Goal: Check status: Check status

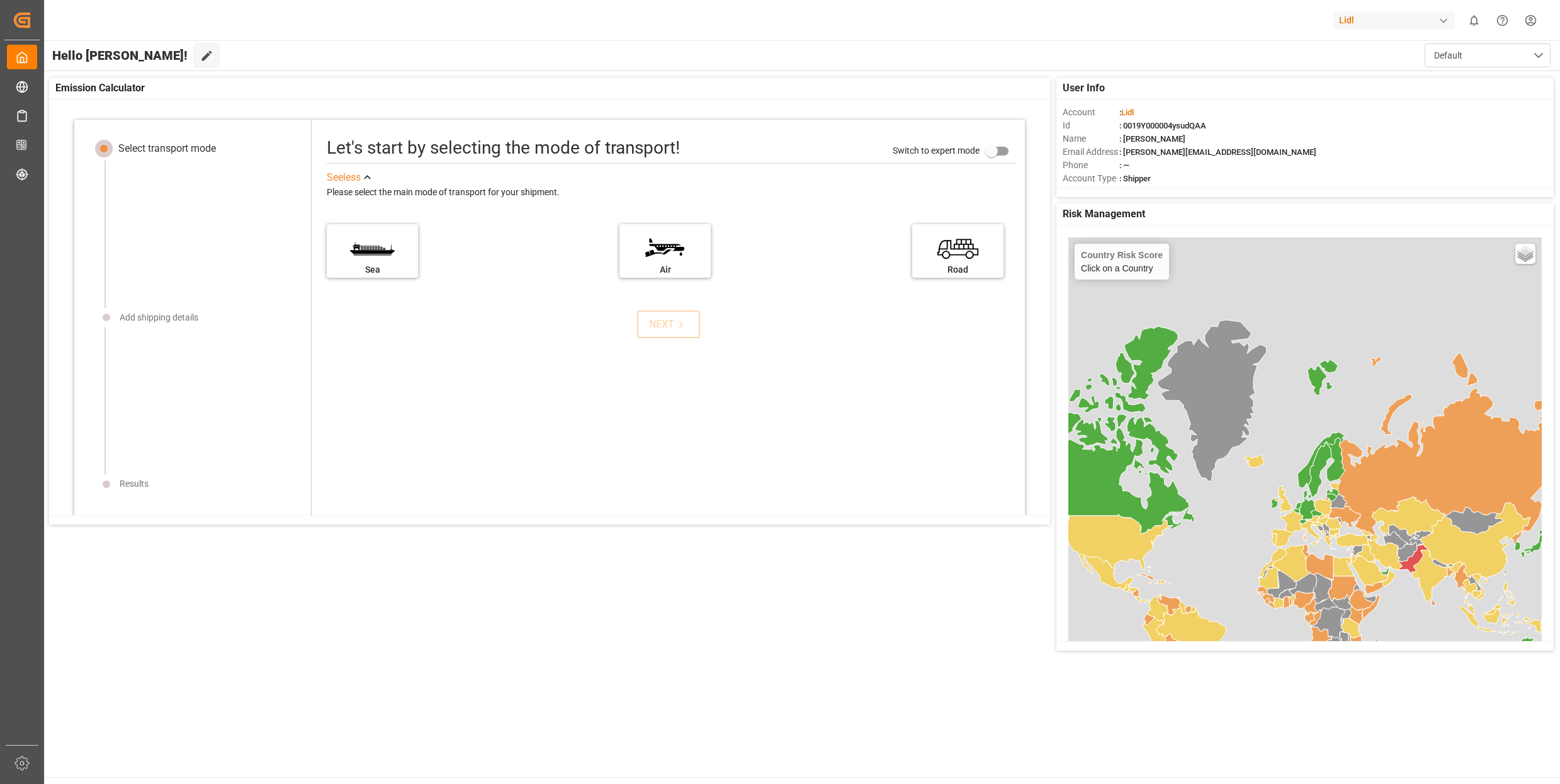
click at [1388, 19] on div "Lidl" at bounding box center [1395, 20] width 121 height 18
type input "compo"
click at [1365, 87] on span "Compo Expert" at bounding box center [1356, 84] width 56 height 13
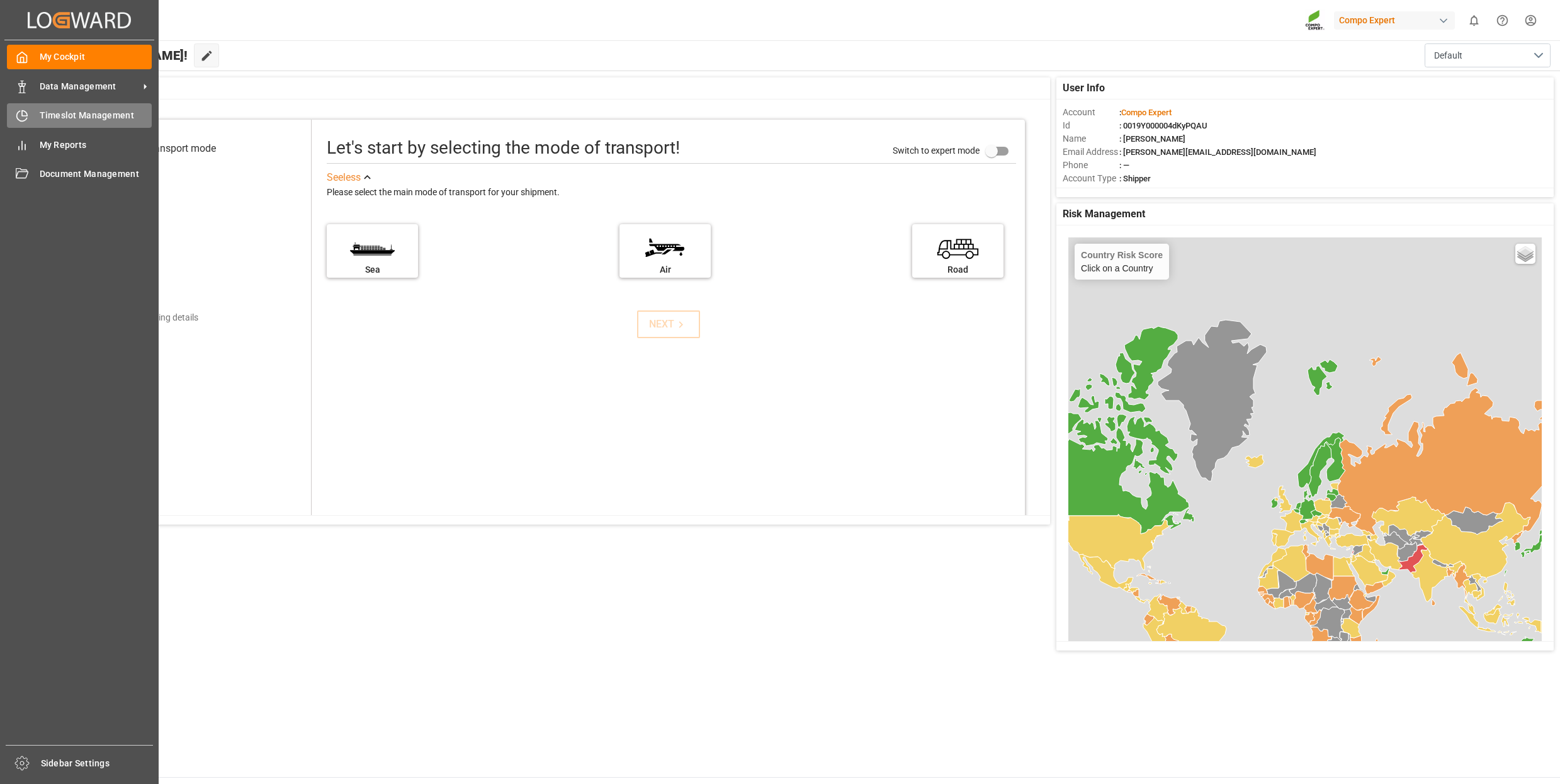
click at [92, 114] on span "Timeslot Management" at bounding box center [96, 115] width 113 height 13
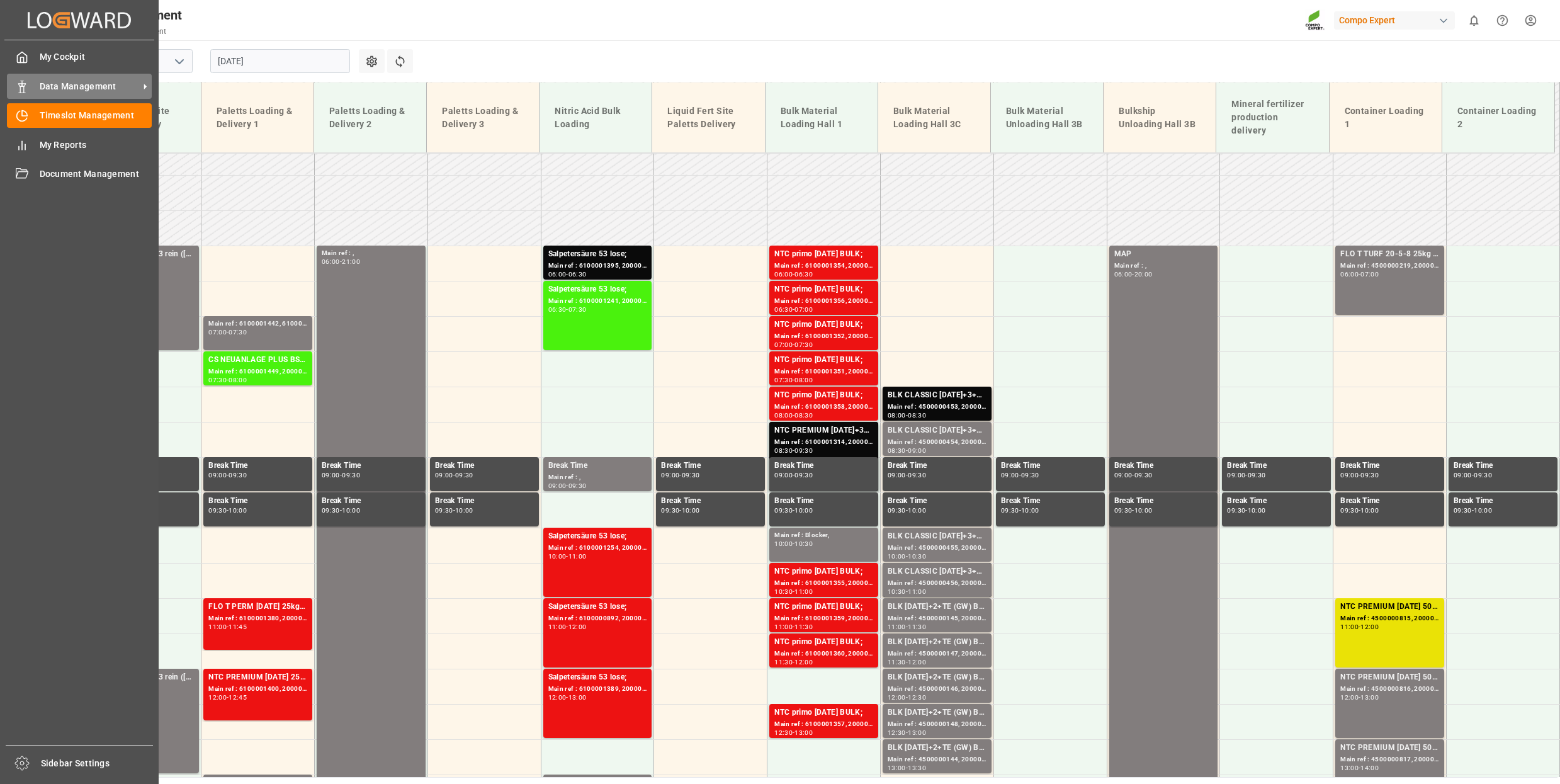
click at [24, 85] on polygon at bounding box center [24, 85] width 4 height 3
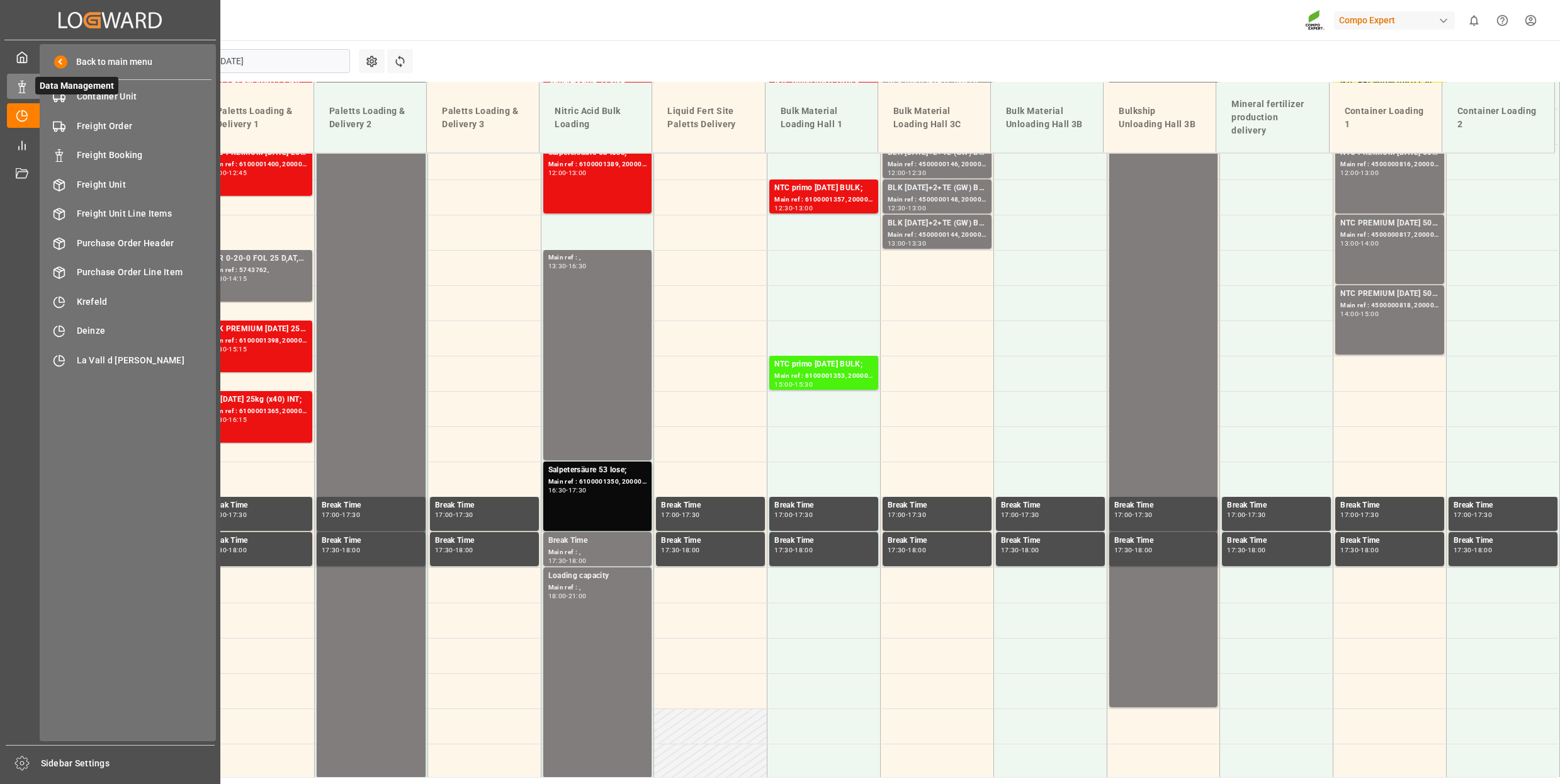
scroll to position [851, 0]
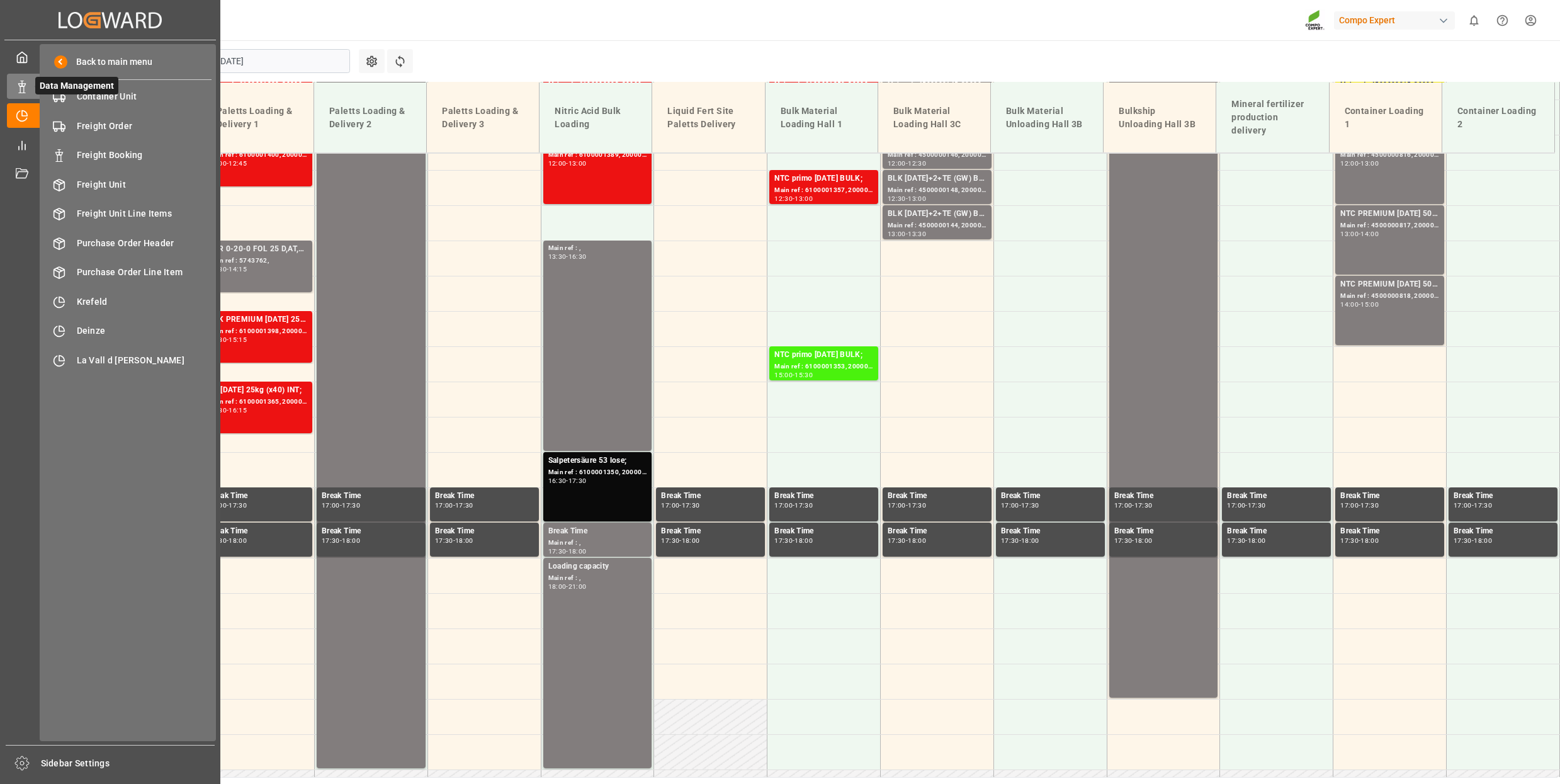
click at [18, 91] on icon at bounding box center [21, 86] width 12 height 12
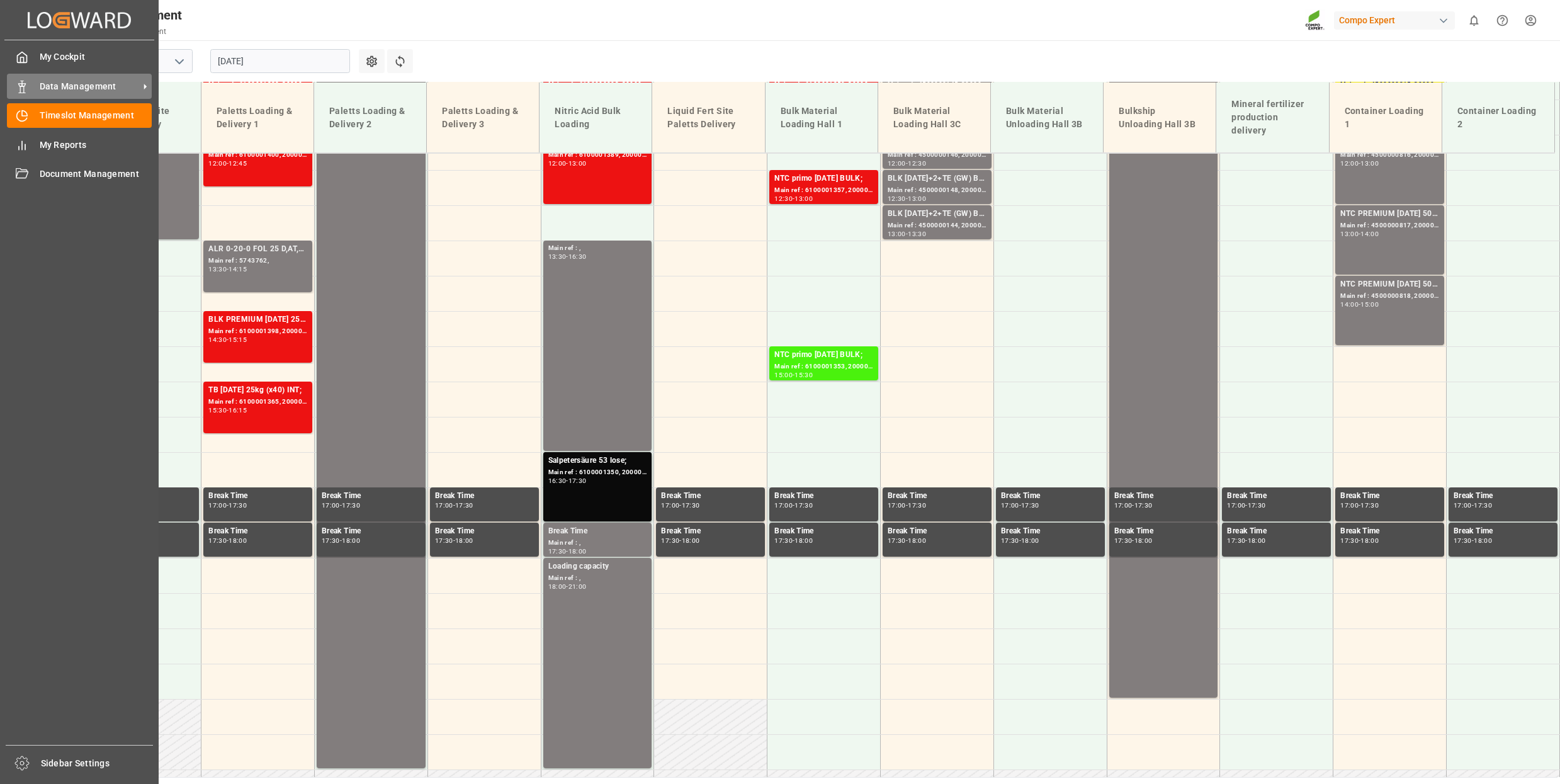
click at [103, 82] on span "Data Management" at bounding box center [89, 86] width 100 height 13
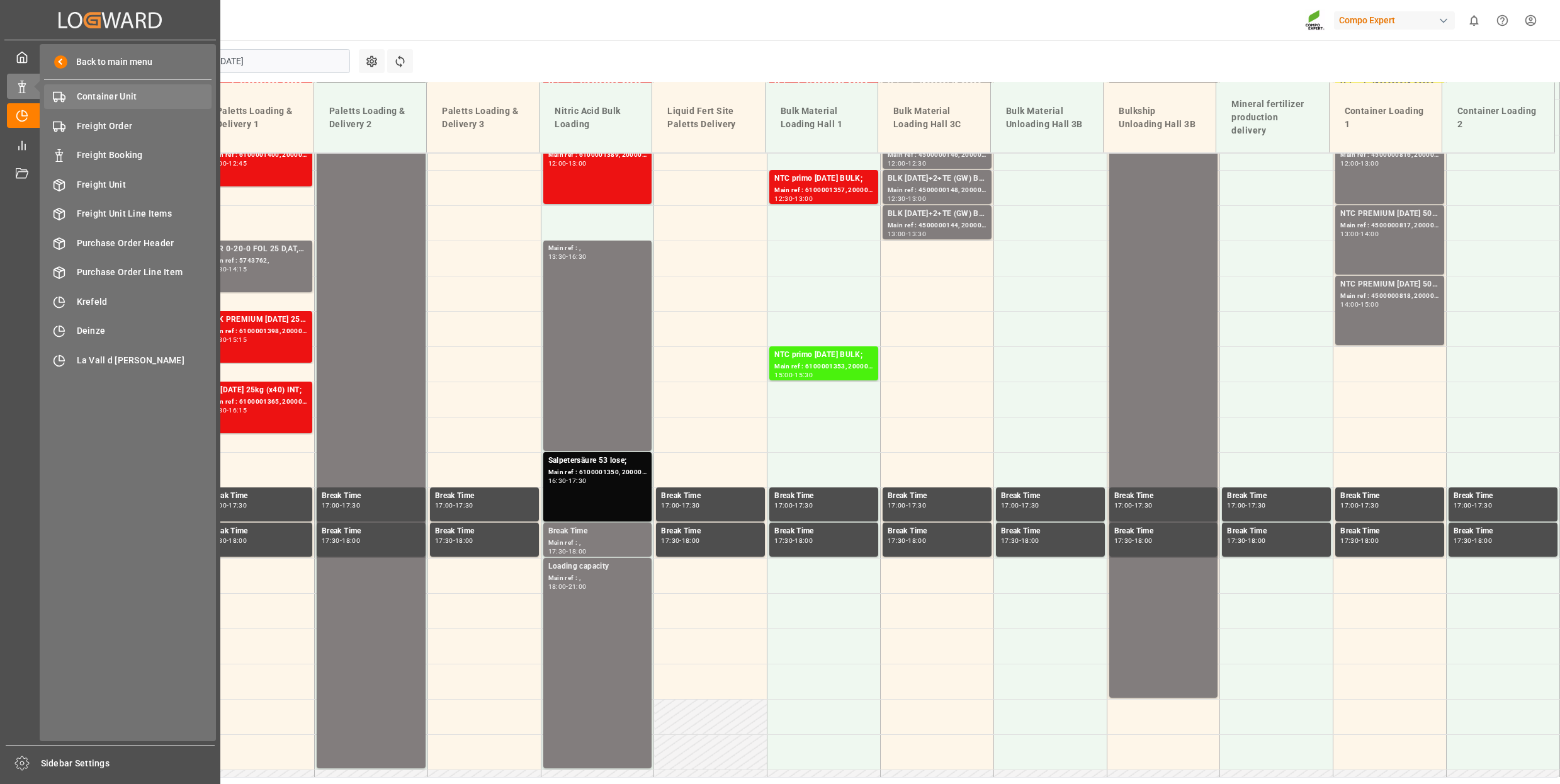
click at [155, 95] on span "Container Unit" at bounding box center [145, 97] width 135 height 13
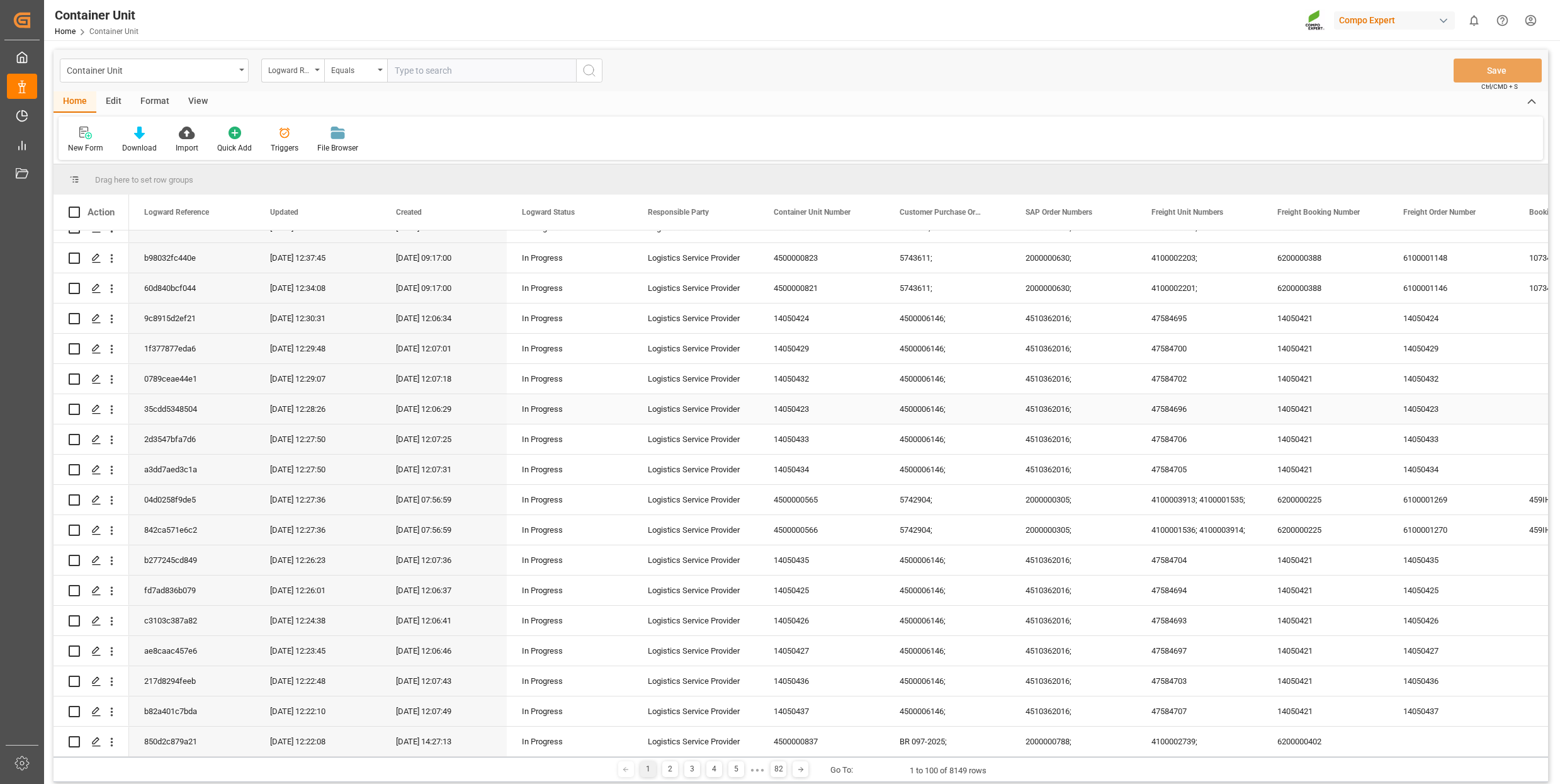
scroll to position [146, 0]
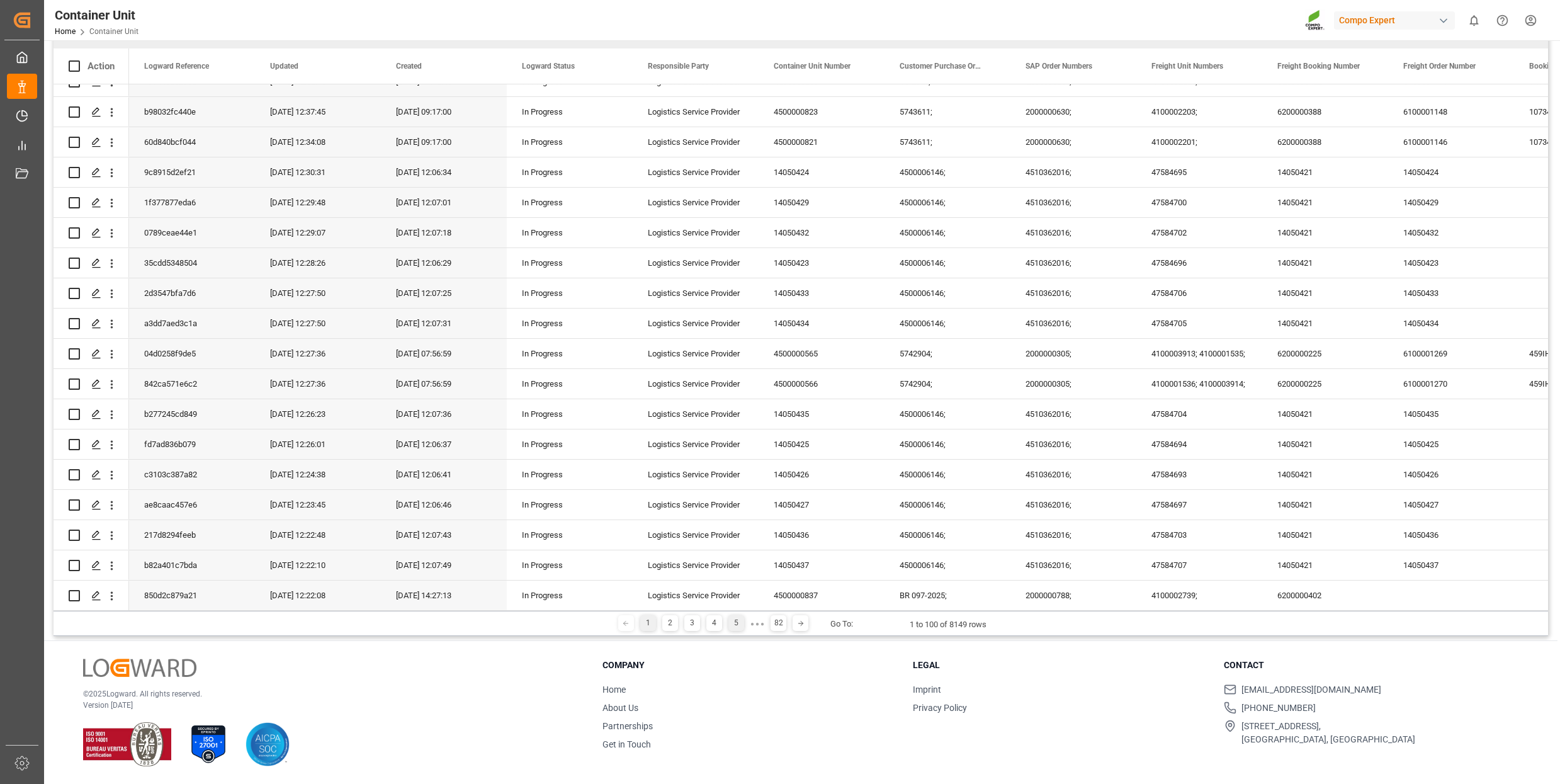
click at [737, 623] on div "5" at bounding box center [736, 623] width 16 height 16
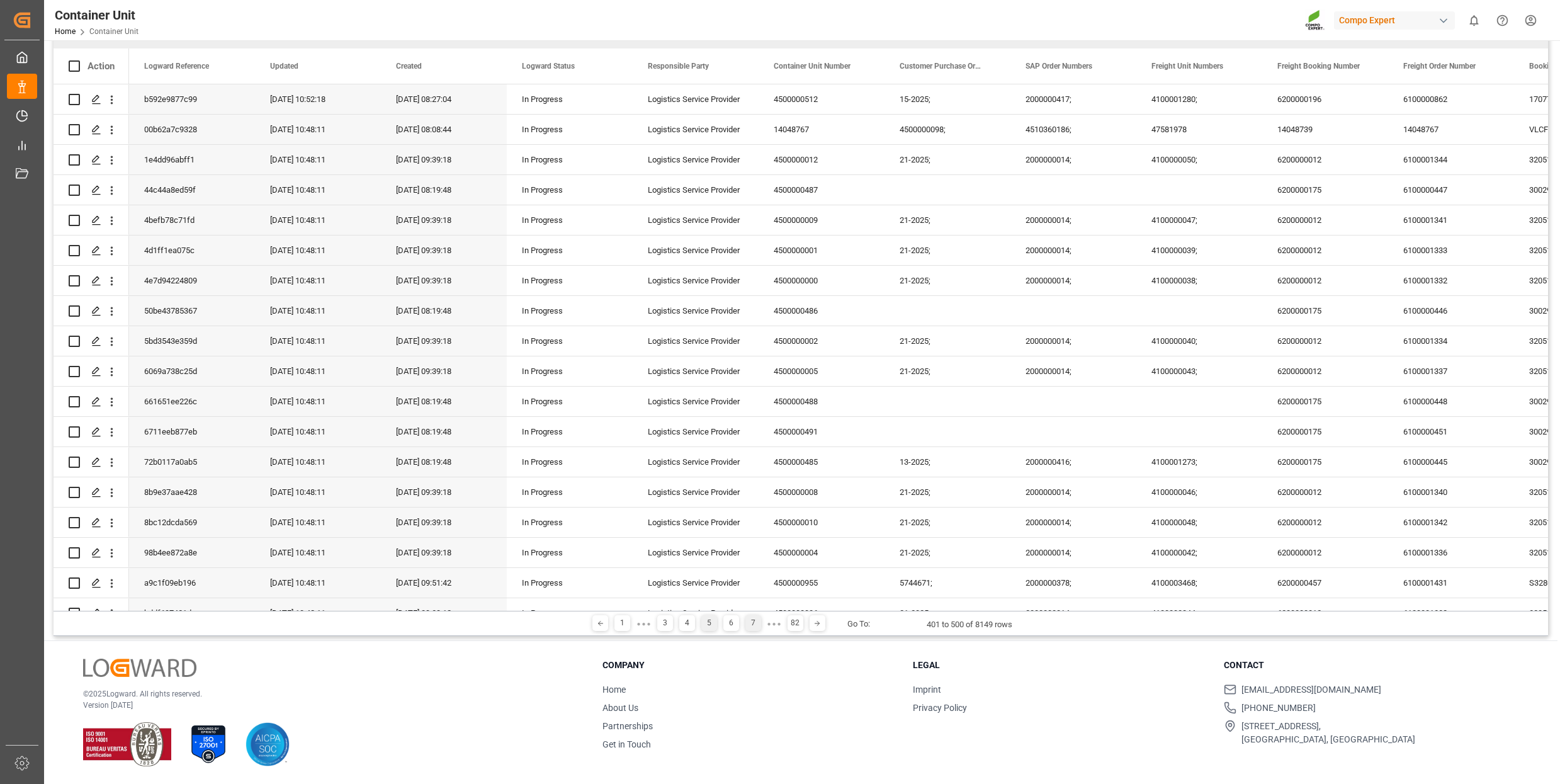
click at [752, 625] on div "7" at bounding box center [753, 623] width 16 height 16
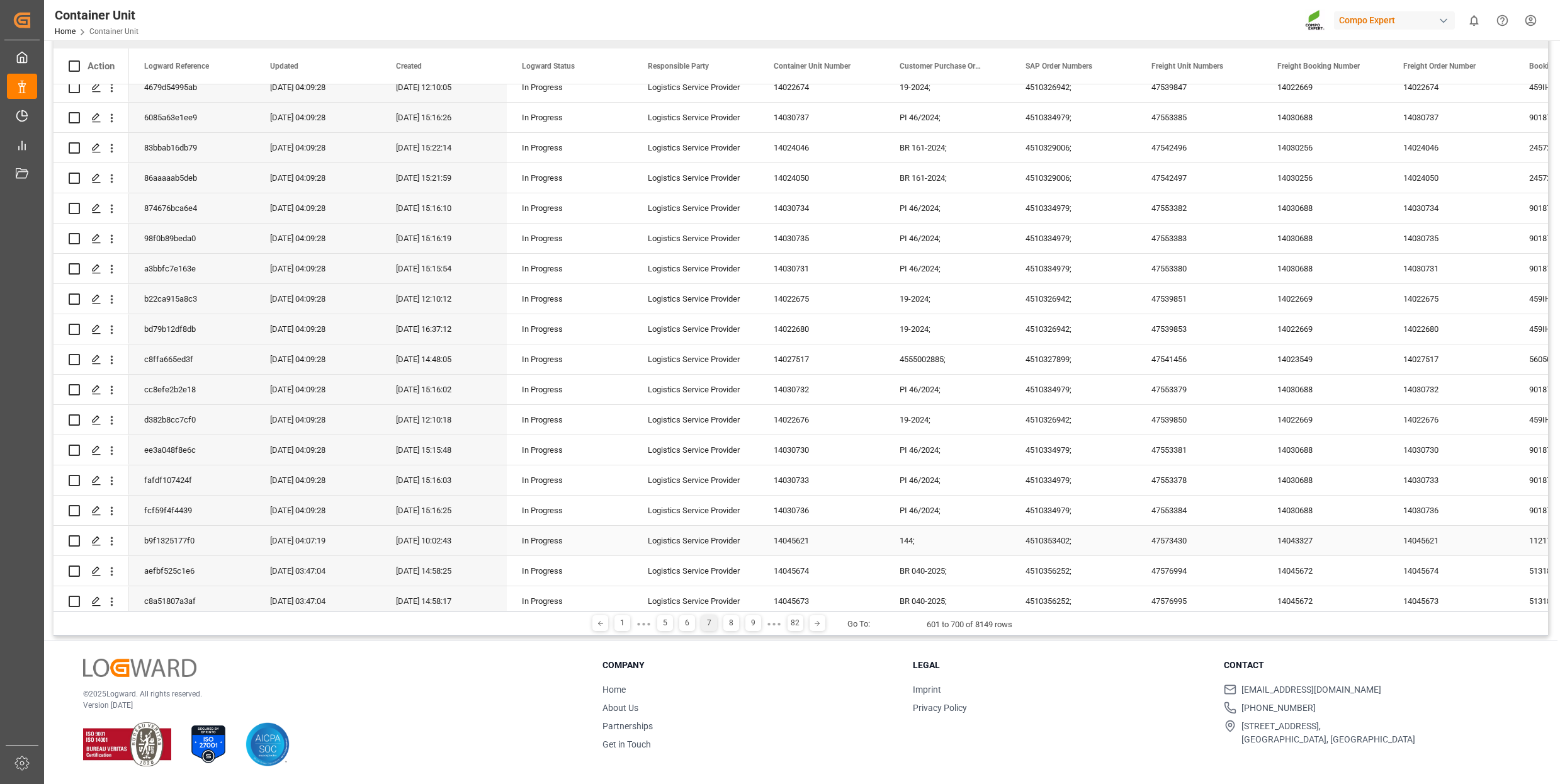
scroll to position [2495, 0]
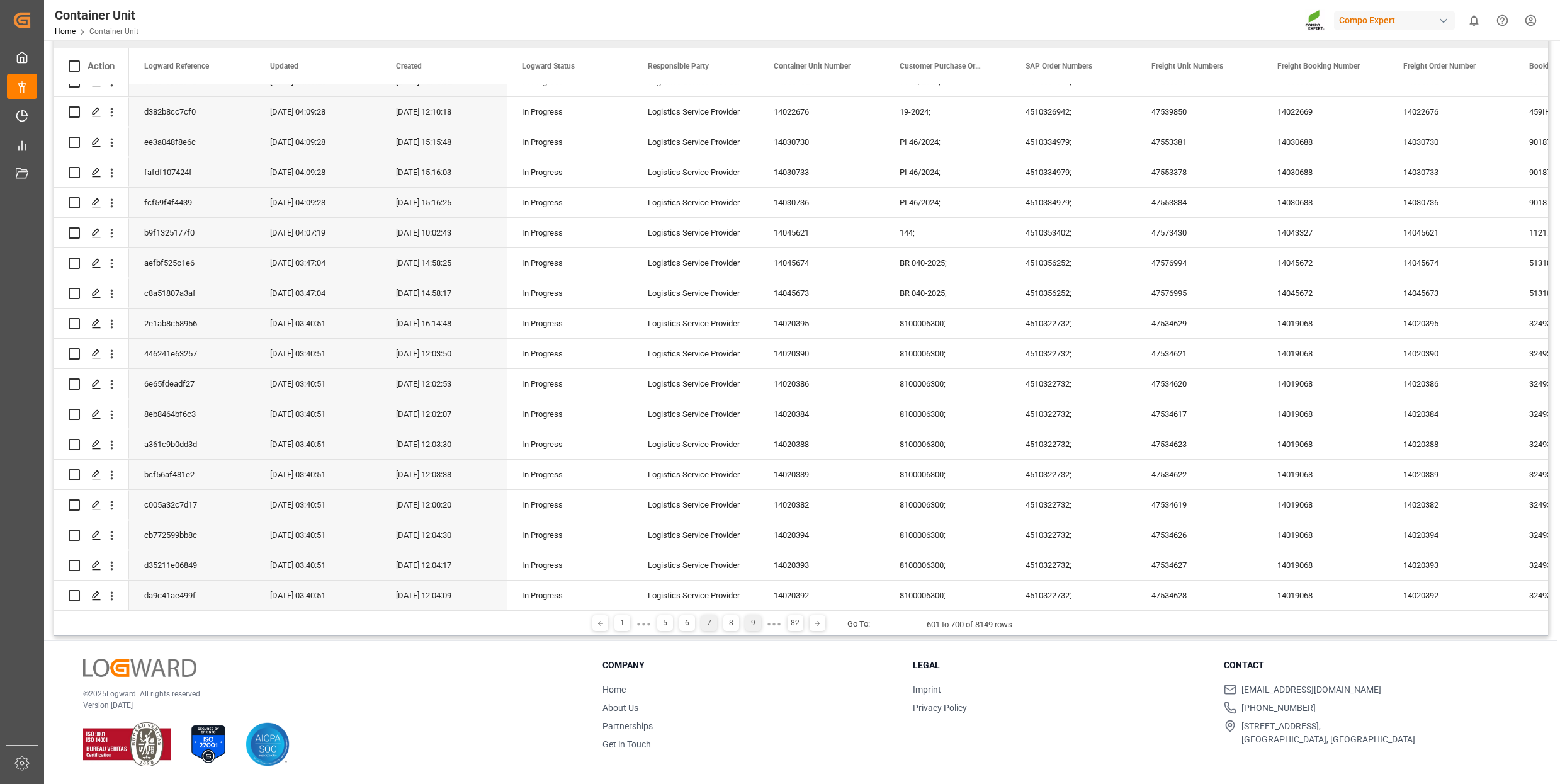
click at [756, 623] on div "9" at bounding box center [753, 623] width 16 height 16
click at [554, 203] on div "In Progress" at bounding box center [570, 202] width 96 height 29
click at [677, 202] on div "Logistics Service Provider" at bounding box center [695, 203] width 126 height 30
click at [95, 202] on icon "Press SPACE to select this row." at bounding box center [97, 203] width 10 height 10
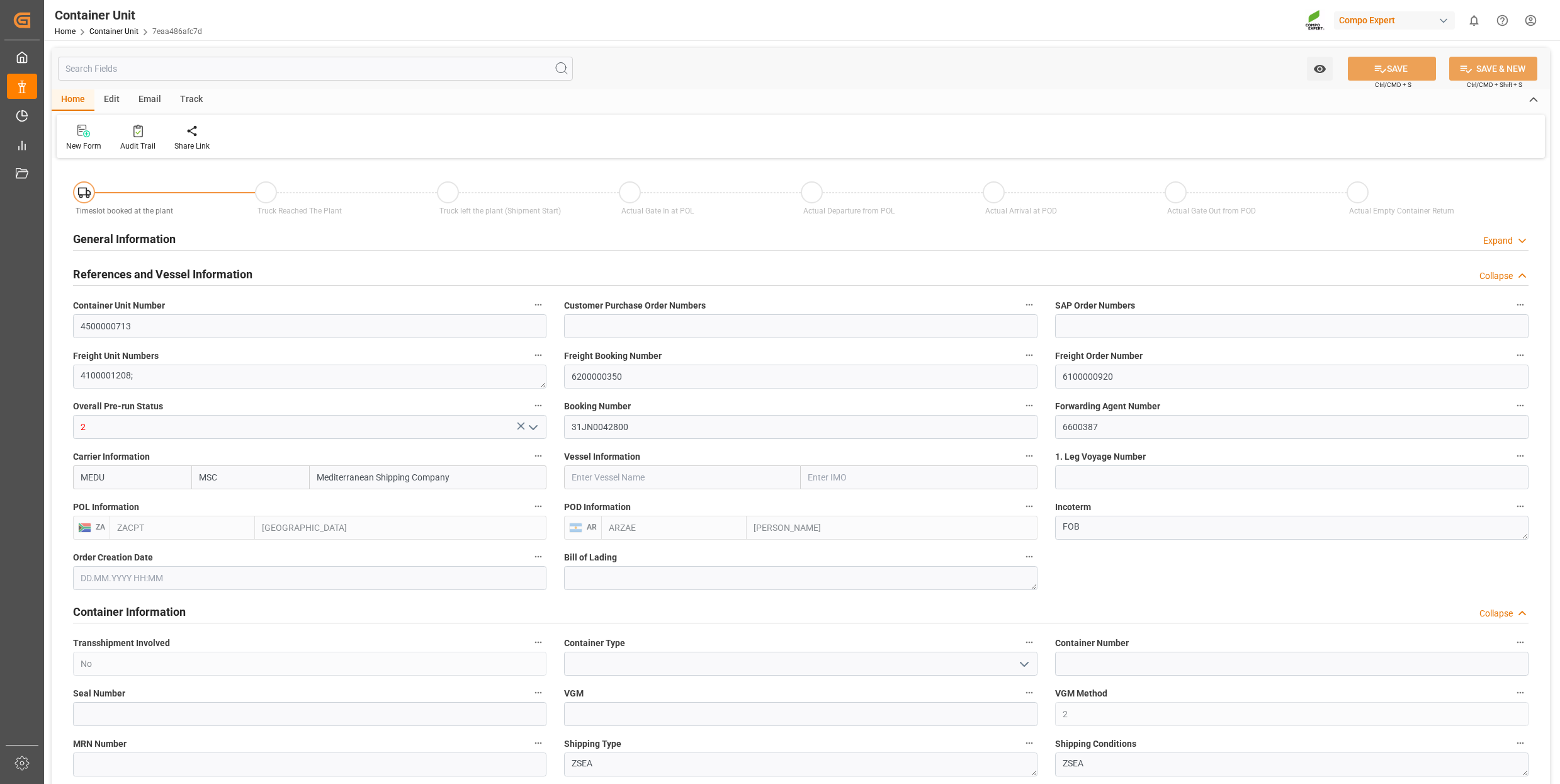
type input "MSC"
type input "Mediterranean Shipping Company"
type input "ZACPT"
type input "ARZAE"
type input "0"
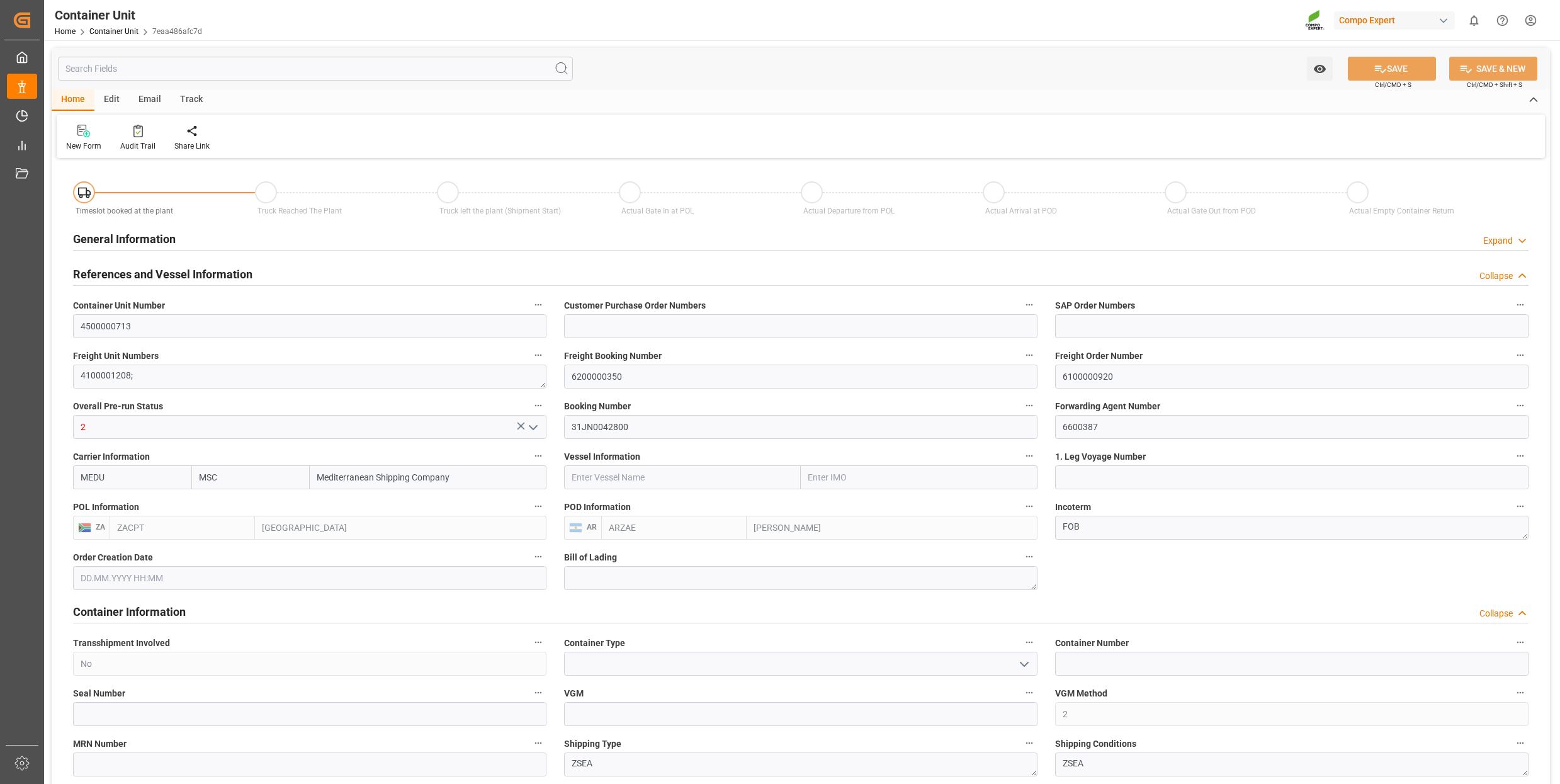
type input "0"
type input "43600"
type input "07.08.2025"
click at [187, 98] on div "Track" at bounding box center [191, 100] width 41 height 21
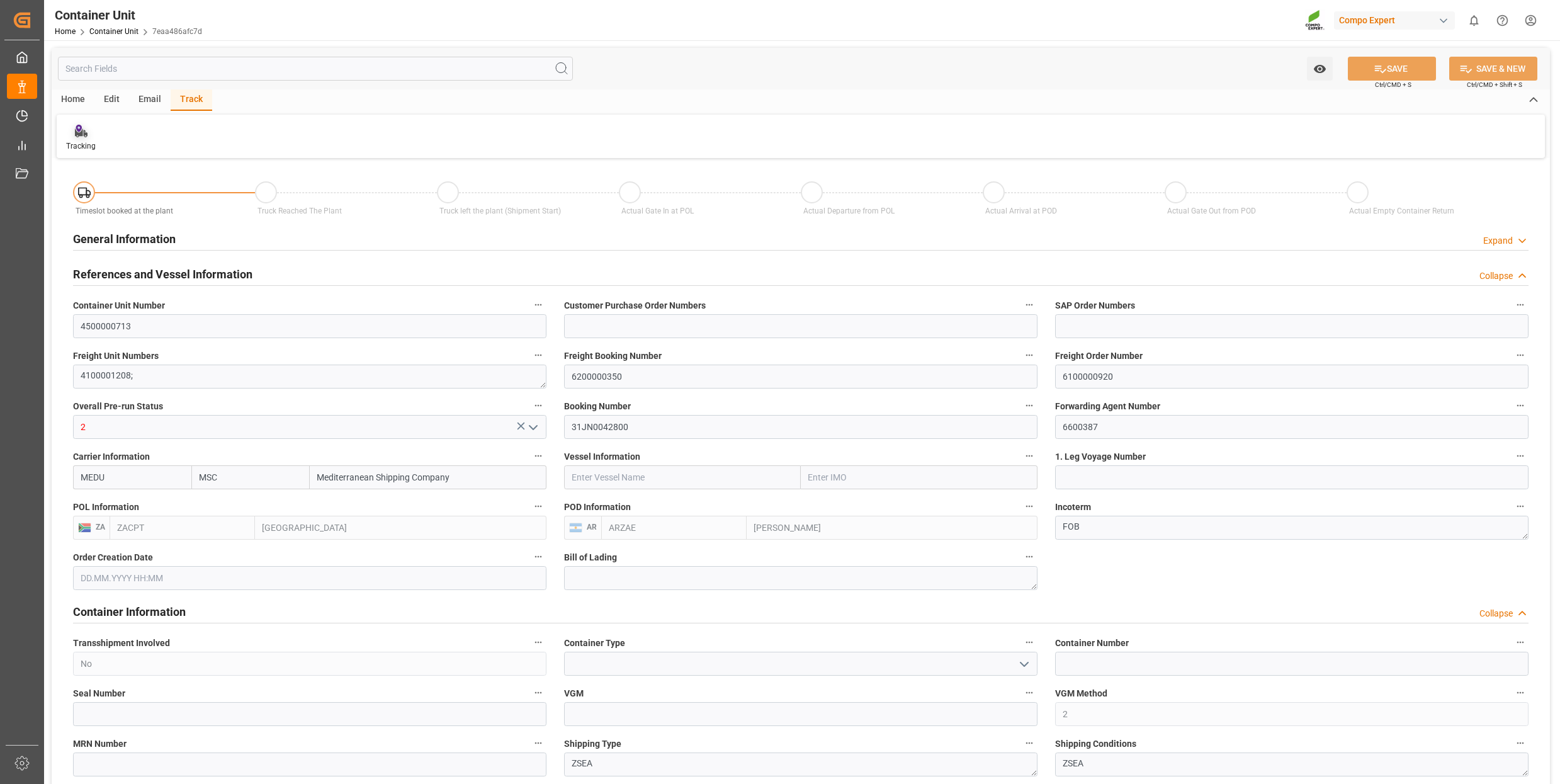
click at [86, 137] on icon at bounding box center [81, 130] width 12 height 12
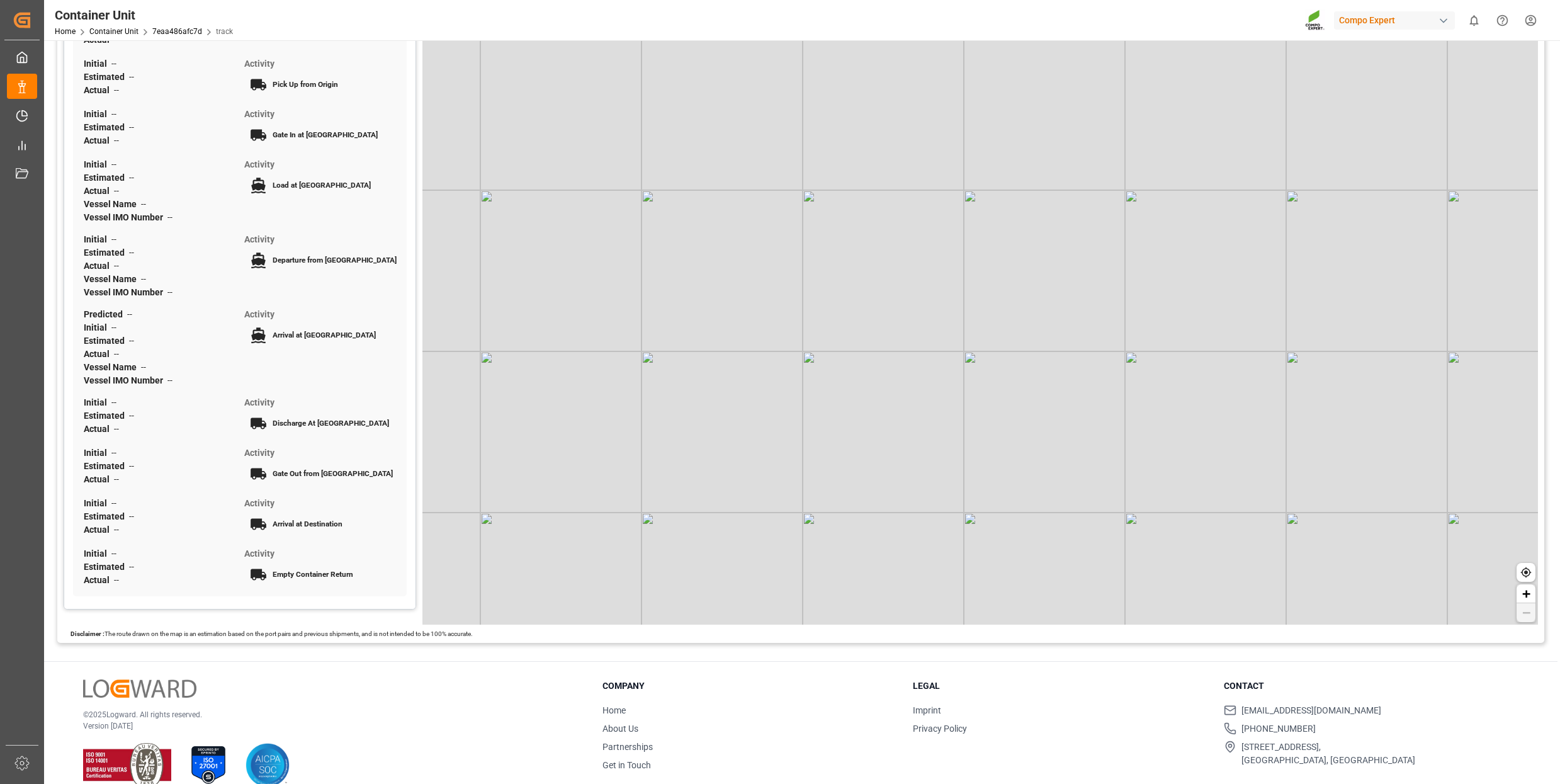
scroll to position [119, 0]
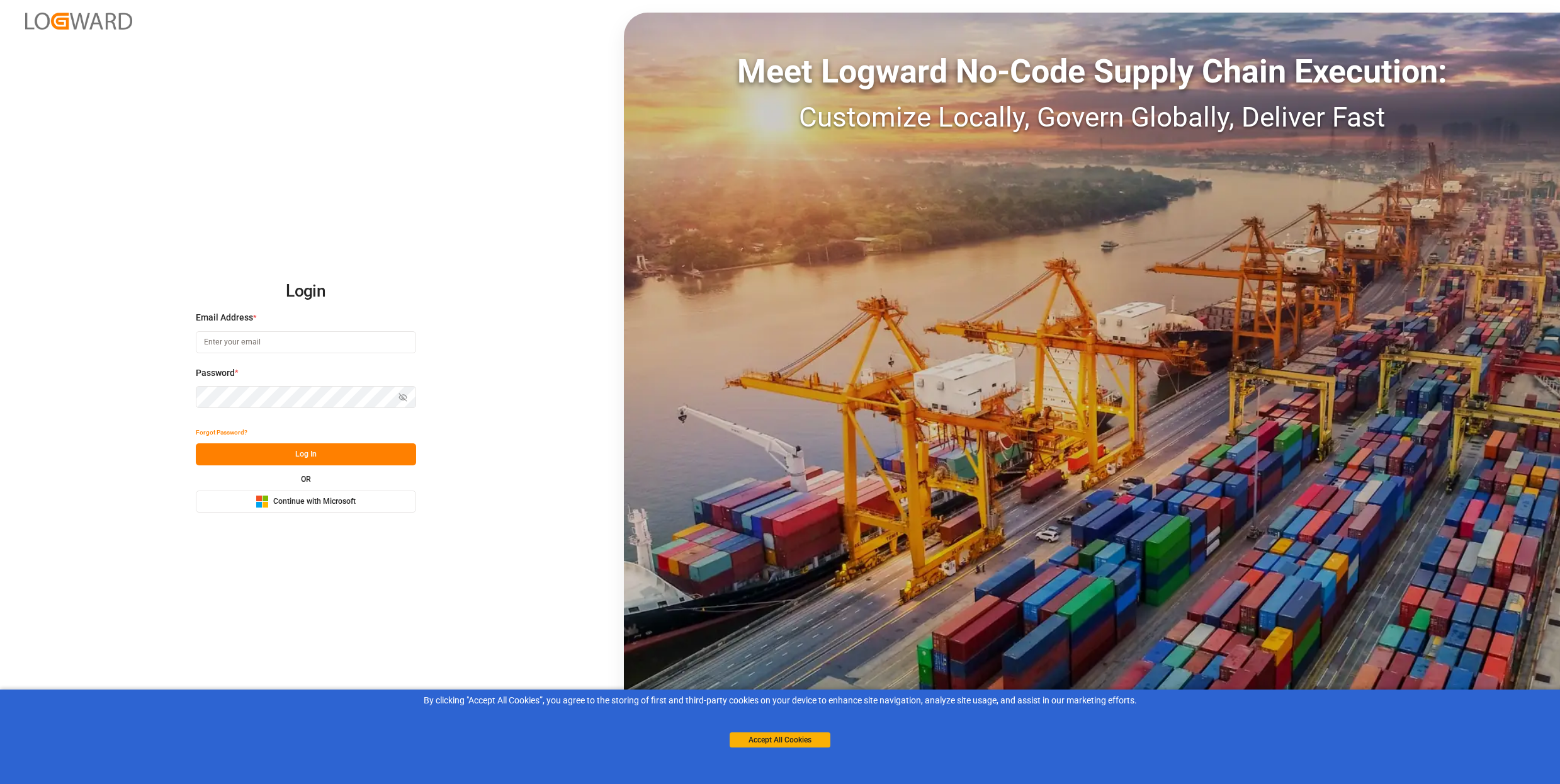
click at [277, 343] on input at bounding box center [306, 342] width 220 height 22
type input "[PERSON_NAME][EMAIL_ADDRESS][DOMAIN_NAME]"
click at [317, 455] on button "Log In" at bounding box center [306, 454] width 220 height 22
type input "[PERSON_NAME][EMAIL_ADDRESS][DOMAIN_NAME]"
click at [315, 448] on button "Log In" at bounding box center [306, 454] width 220 height 22
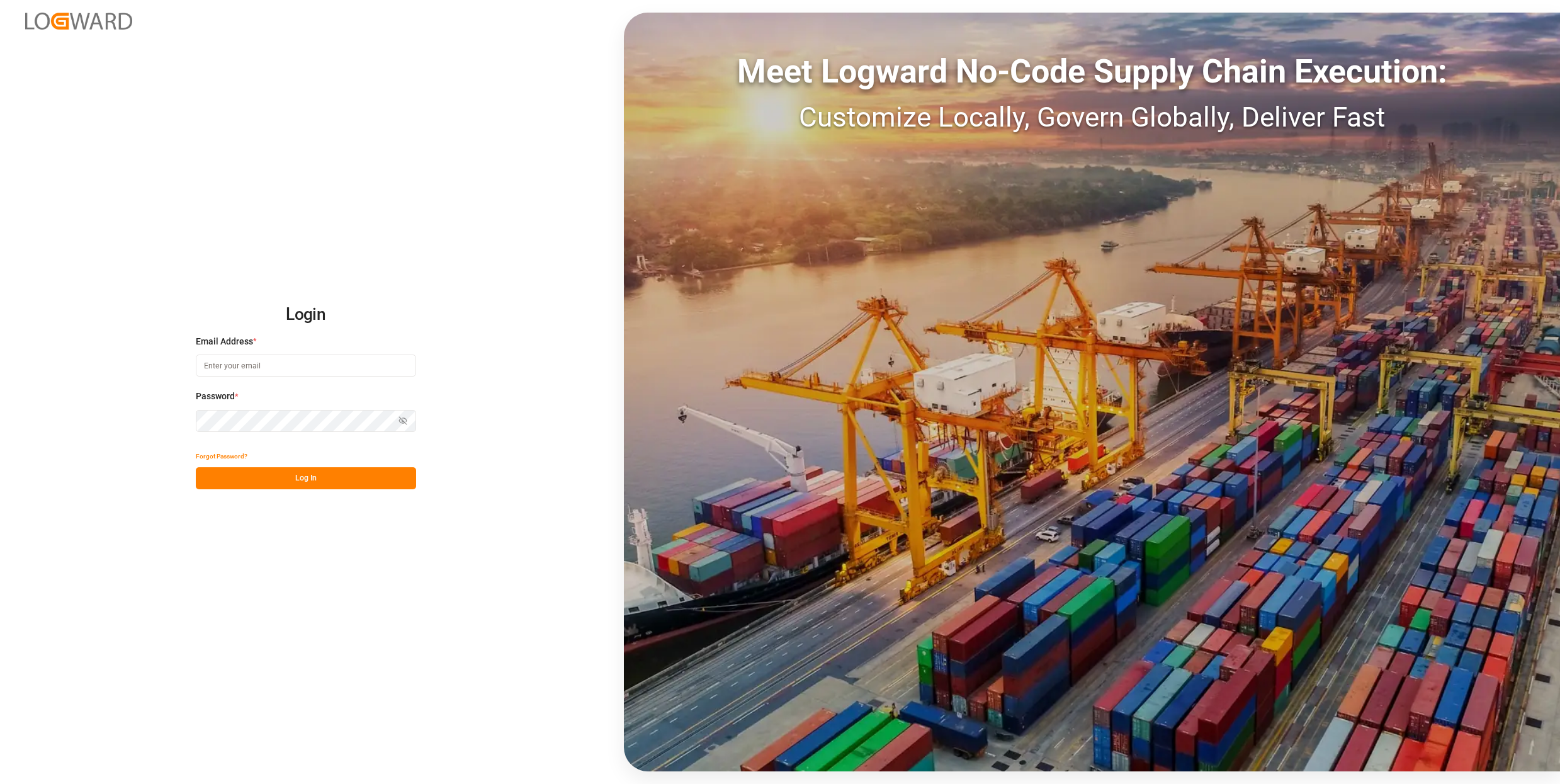
type input "[PERSON_NAME][EMAIL_ADDRESS][DOMAIN_NAME]"
click at [369, 481] on button "Log In" at bounding box center [306, 478] width 220 height 22
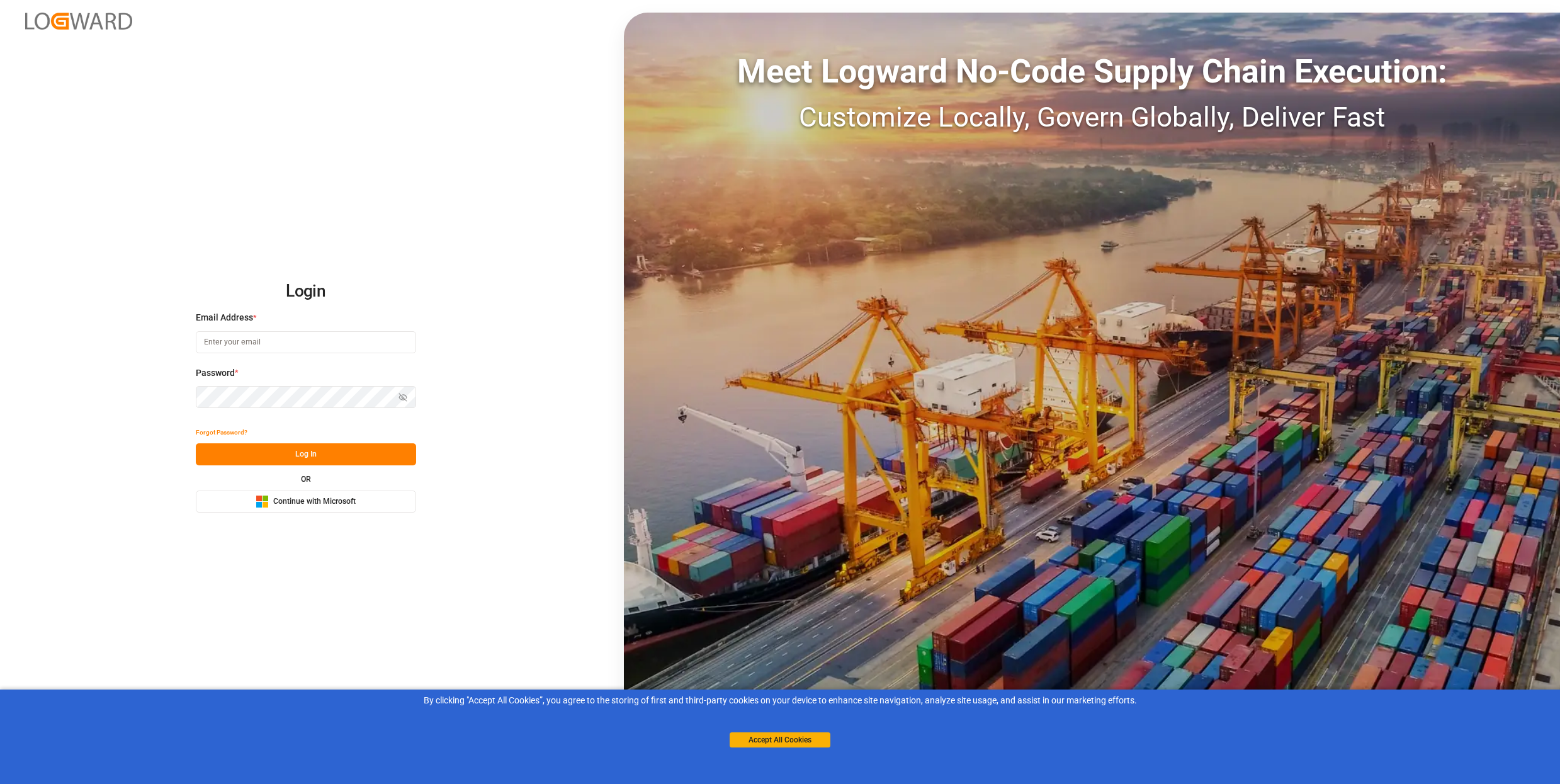
click at [804, 736] on button "Accept All Cookies" at bounding box center [780, 739] width 100 height 15
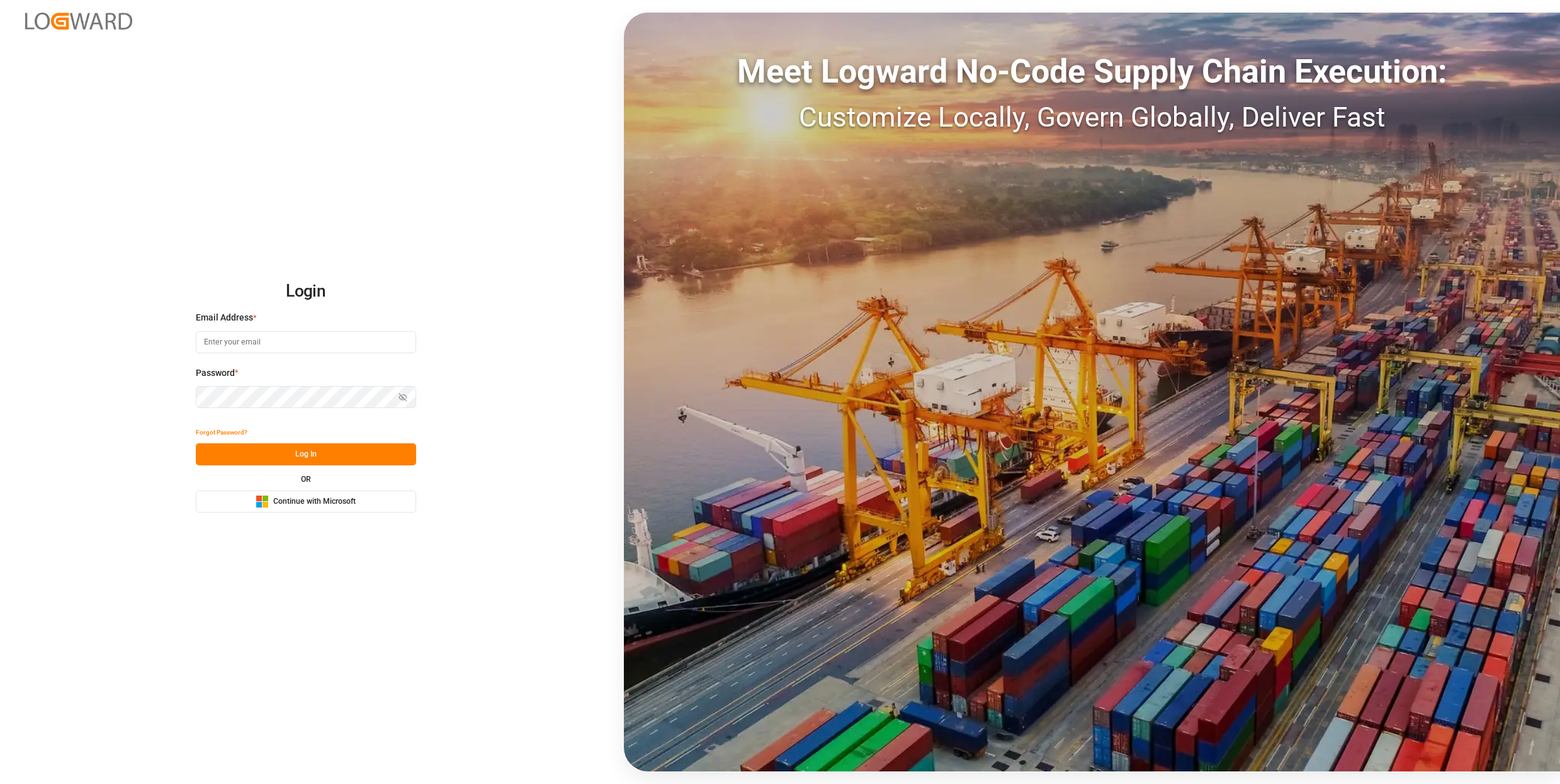
click at [274, 347] on input at bounding box center [306, 342] width 220 height 22
type input "[PERSON_NAME][EMAIL_ADDRESS][DOMAIN_NAME]"
click at [320, 454] on button "Log In" at bounding box center [306, 454] width 220 height 22
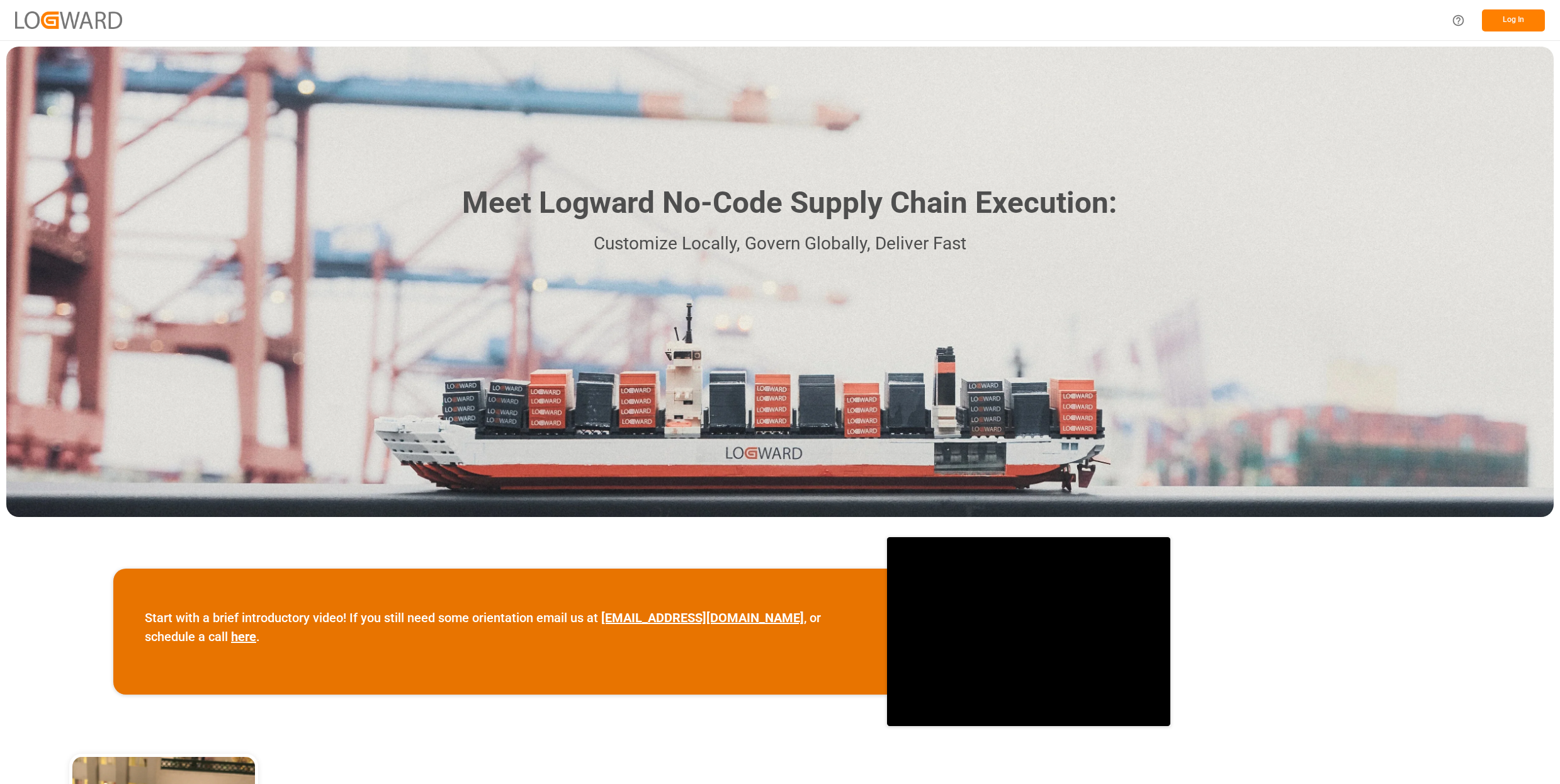
click at [1520, 21] on button "Log In" at bounding box center [1513, 21] width 63 height 22
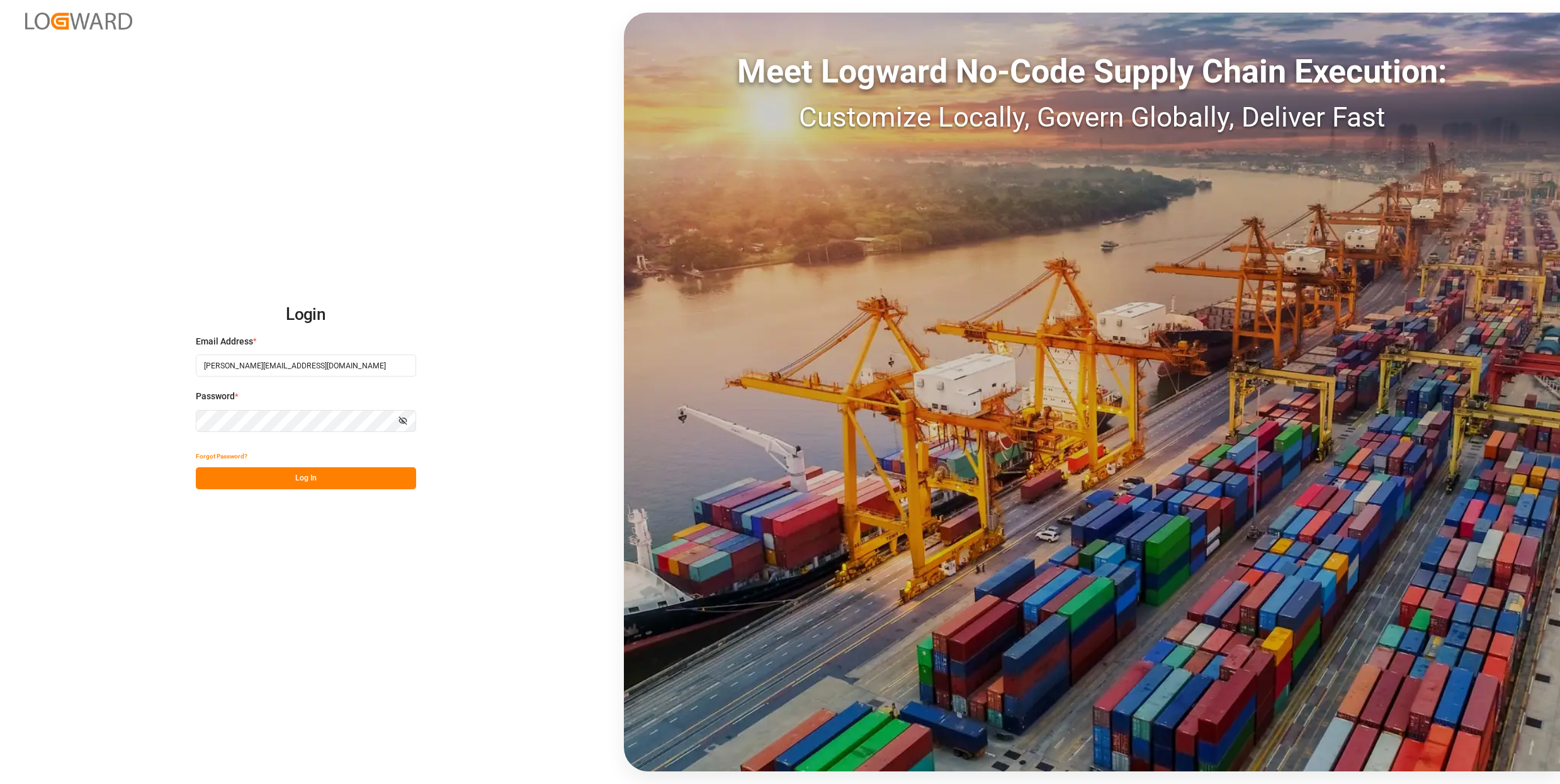
click at [343, 479] on button "Log In" at bounding box center [306, 478] width 220 height 22
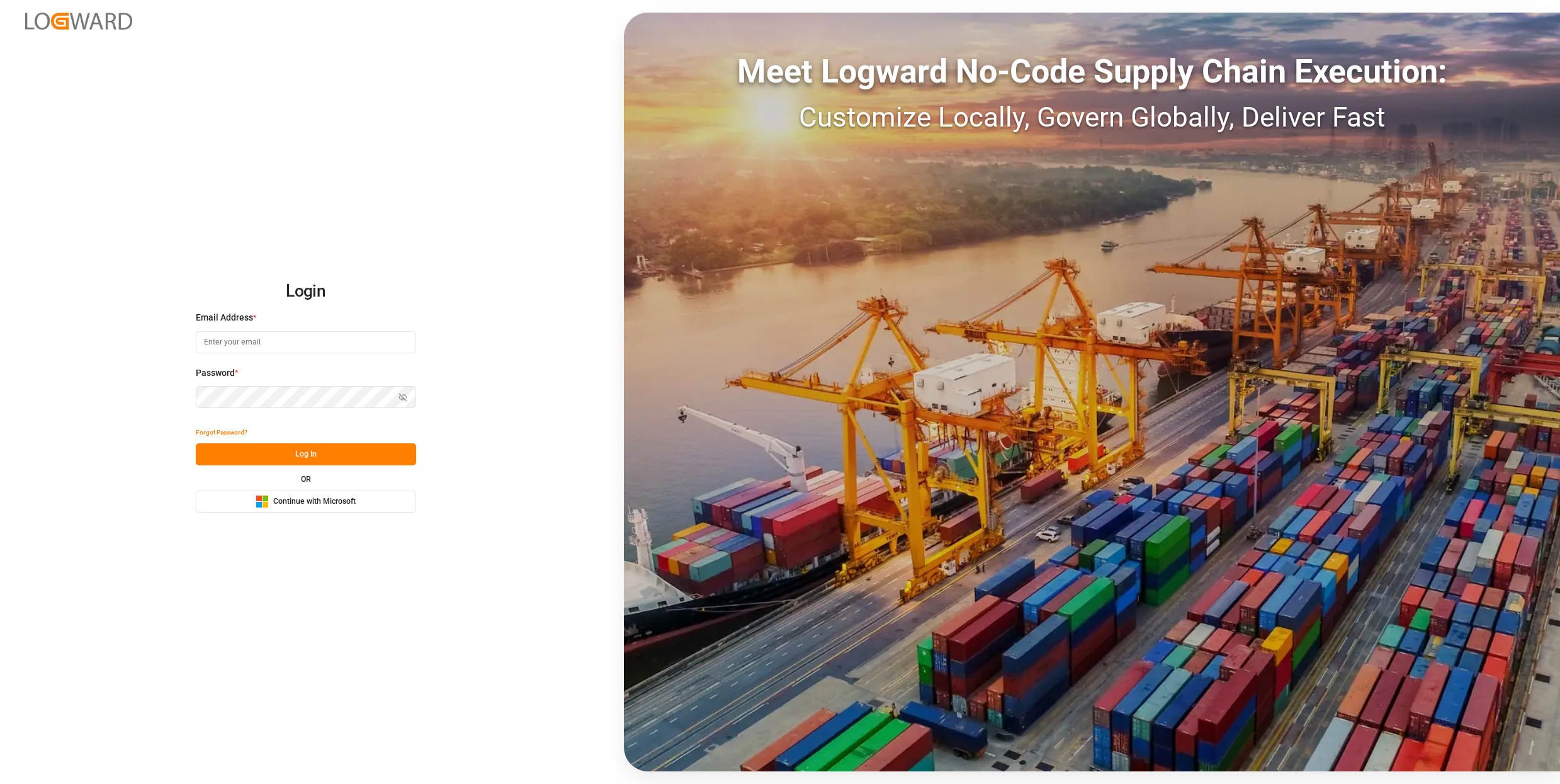
click at [371, 455] on button "Log In" at bounding box center [306, 454] width 220 height 22
click at [237, 337] on input at bounding box center [306, 342] width 220 height 22
type input "[PERSON_NAME][EMAIL_ADDRESS][DOMAIN_NAME]"
click at [336, 457] on button "Log In" at bounding box center [306, 454] width 220 height 22
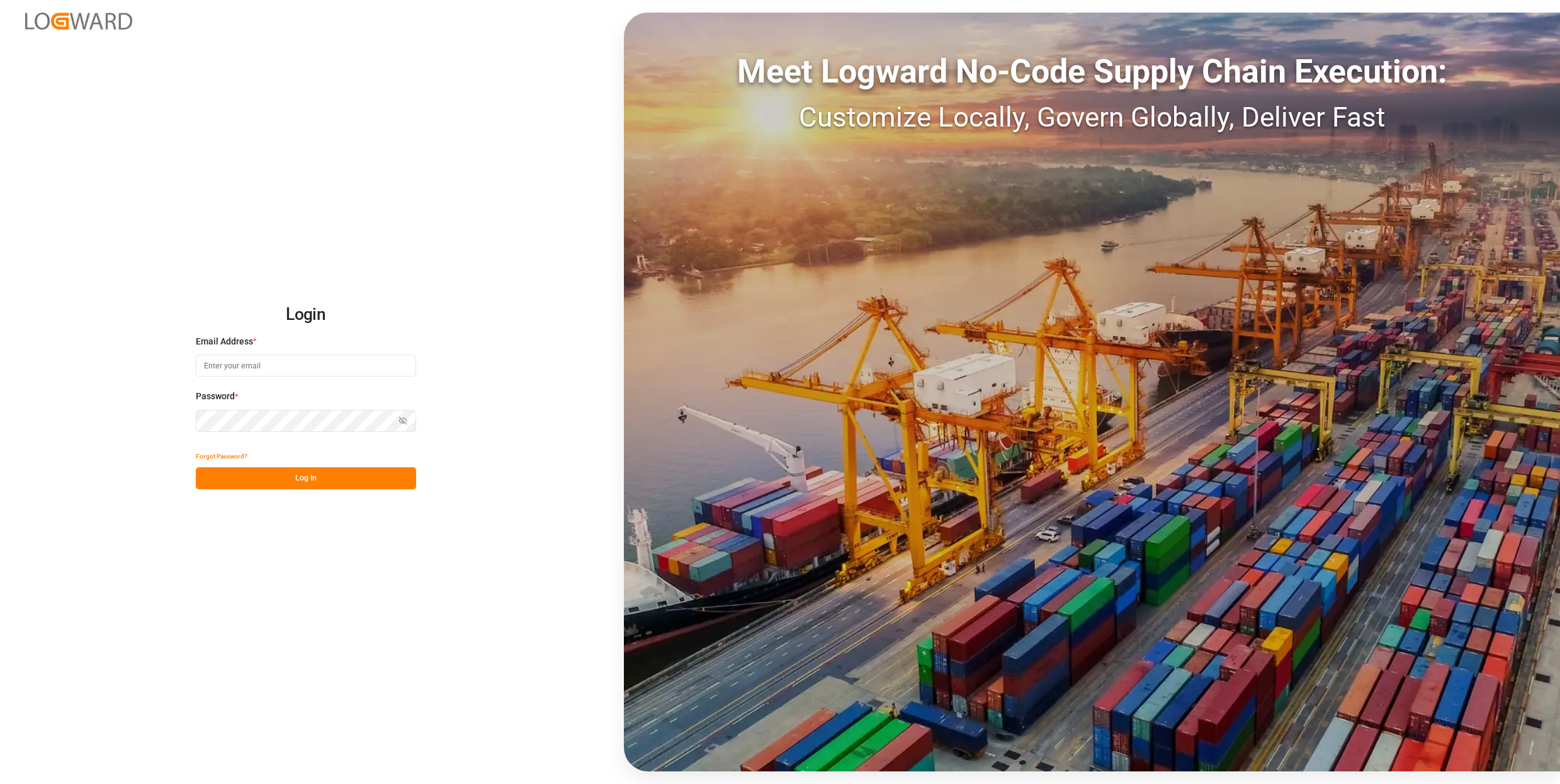
type input "[PERSON_NAME][EMAIL_ADDRESS][DOMAIN_NAME]"
drag, startPoint x: 292, startPoint y: 479, endPoint x: 332, endPoint y: 467, distance: 41.8
click at [292, 479] on button "Log In" at bounding box center [306, 478] width 220 height 22
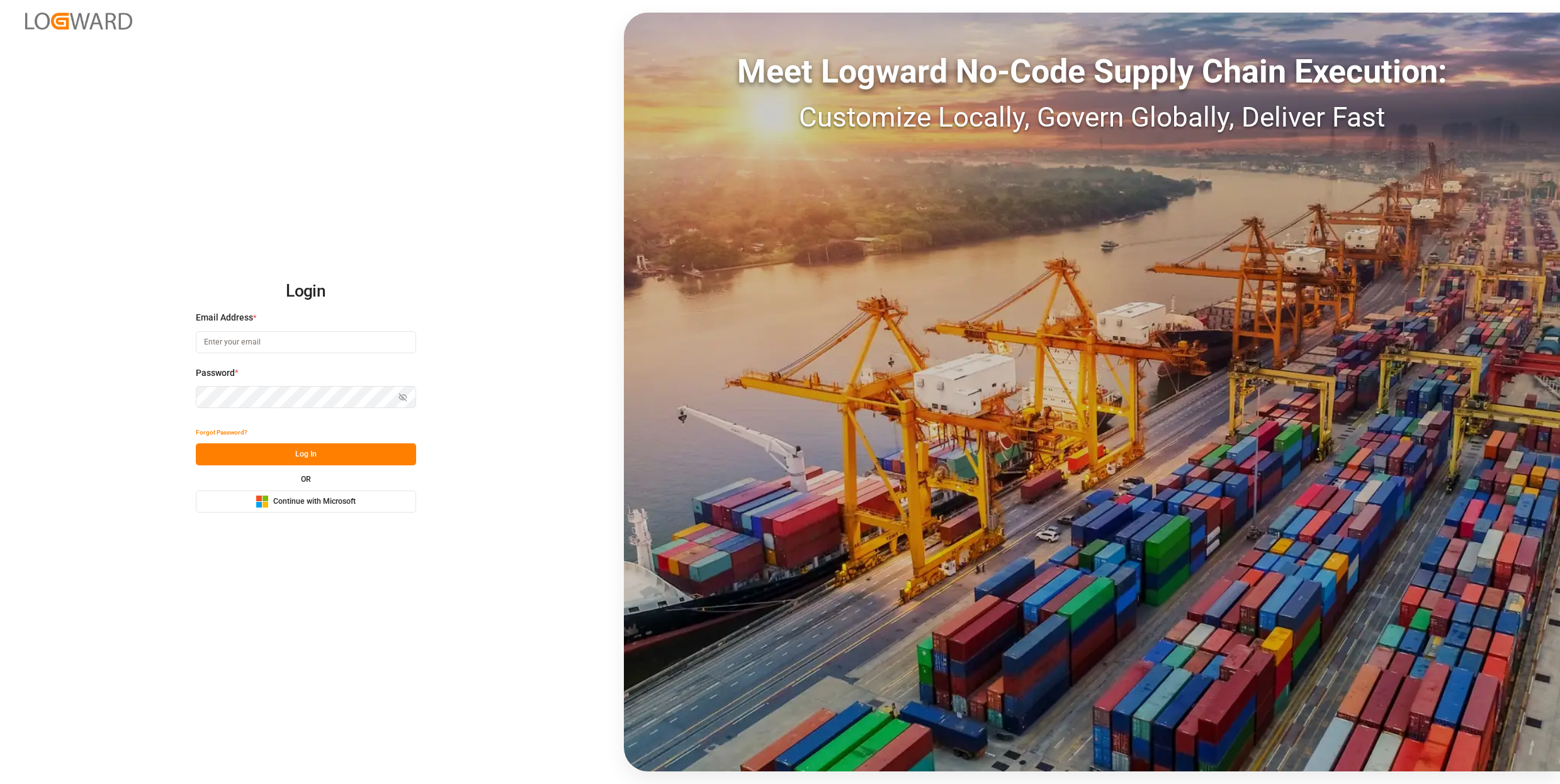
drag, startPoint x: 321, startPoint y: 499, endPoint x: 336, endPoint y: 495, distance: 15.5
click at [321, 499] on span "Continue with Microsoft" at bounding box center [314, 502] width 82 height 11
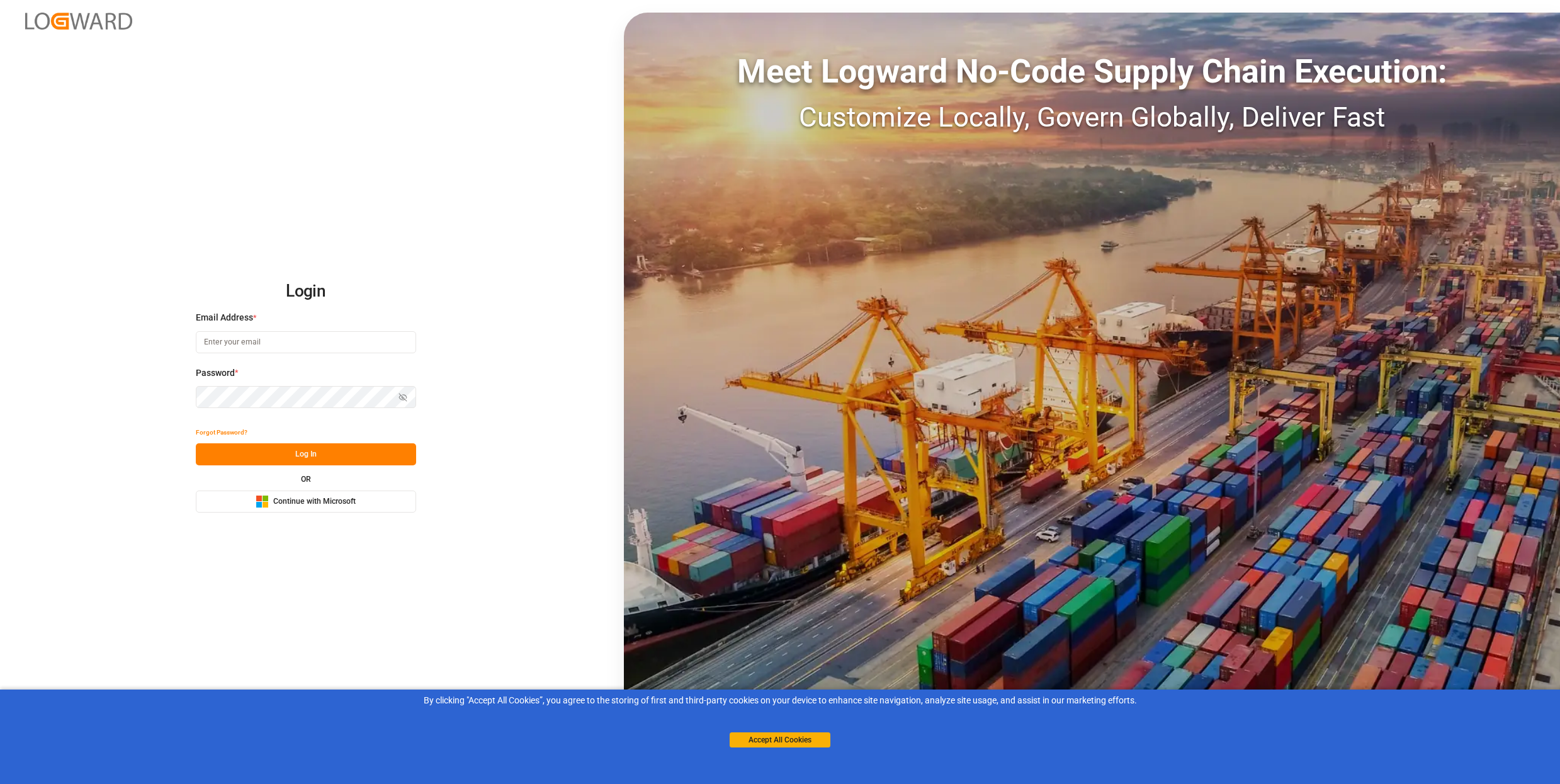
type input "sebastian.graf@logward.com"
click at [338, 504] on span "Continue with Microsoft" at bounding box center [314, 502] width 82 height 11
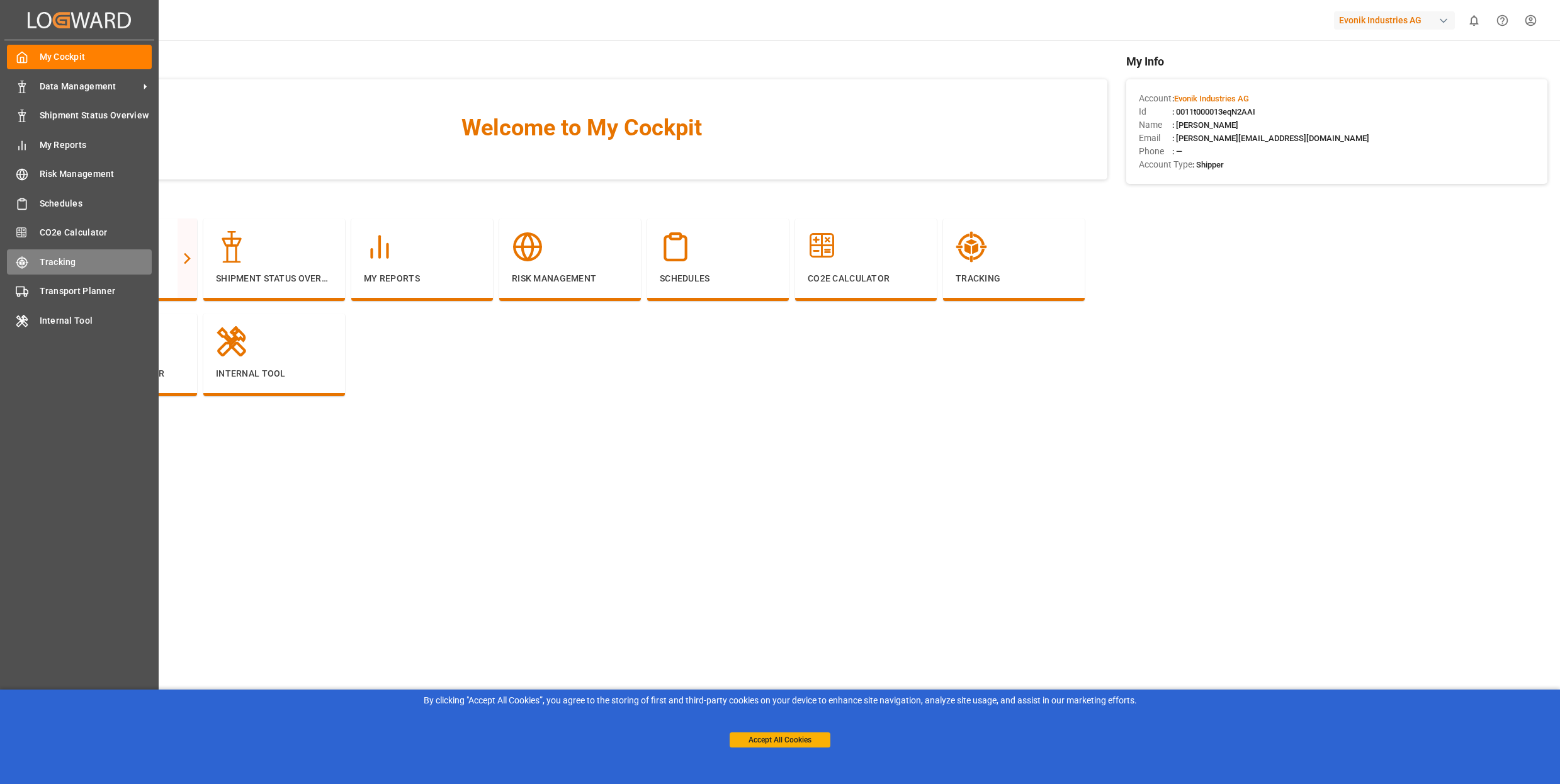
click at [73, 260] on span "Tracking" at bounding box center [96, 262] width 113 height 13
click at [57, 263] on span "Tracking" at bounding box center [96, 262] width 113 height 13
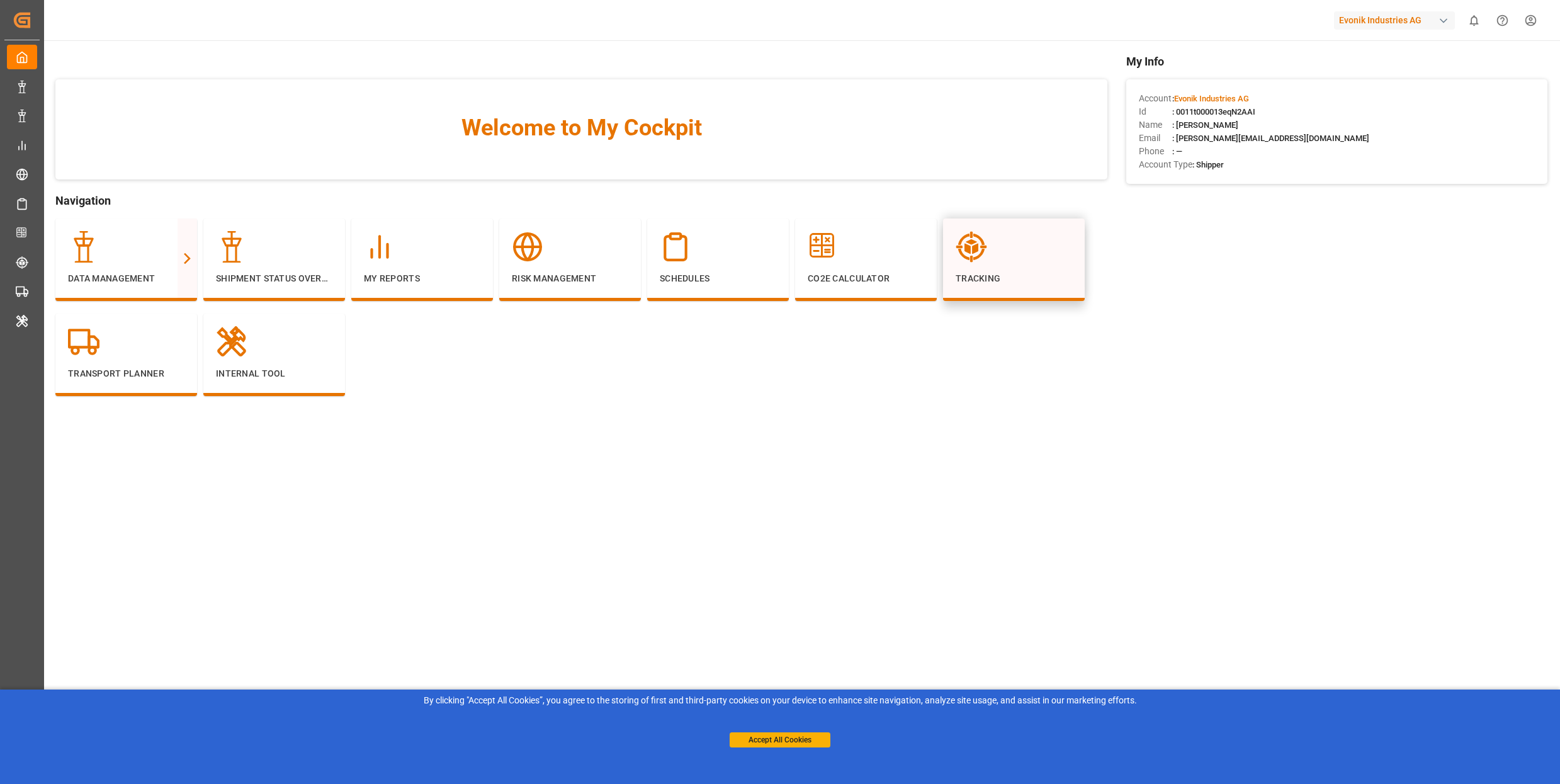
click at [960, 256] on icon at bounding box center [972, 247] width 32 height 32
click at [815, 743] on button "Accept All Cookies" at bounding box center [780, 739] width 100 height 15
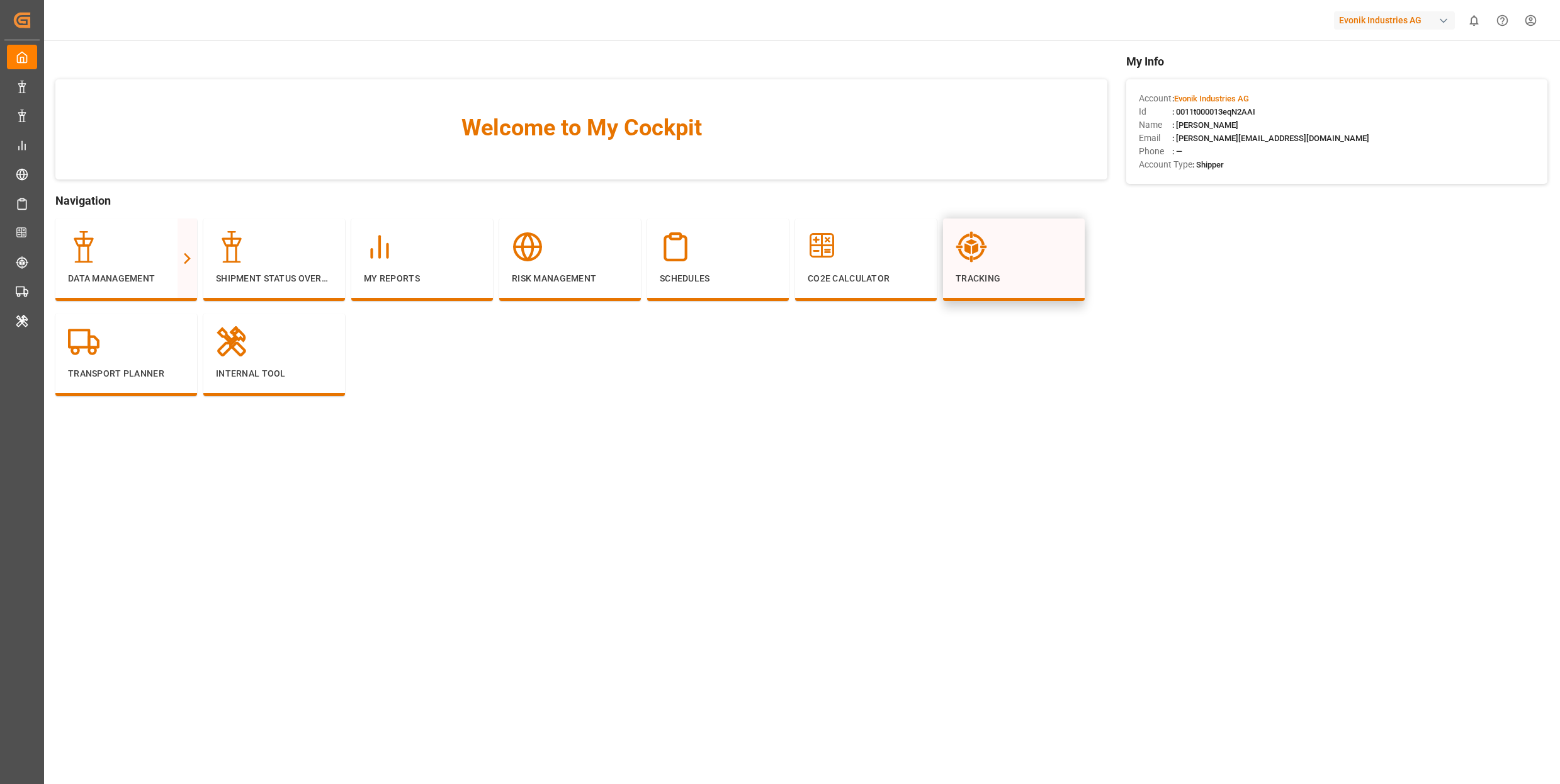
click at [985, 260] on icon at bounding box center [972, 247] width 32 height 32
click at [979, 262] on div "Tracking" at bounding box center [1014, 259] width 117 height 54
click at [975, 251] on icon at bounding box center [975, 249] width 6 height 10
click at [984, 373] on div "Data Management Full View Slim View Shipment Status Overview My Reports Risk Ma…" at bounding box center [581, 313] width 1052 height 190
click at [1009, 264] on div "Tracking" at bounding box center [1014, 259] width 117 height 54
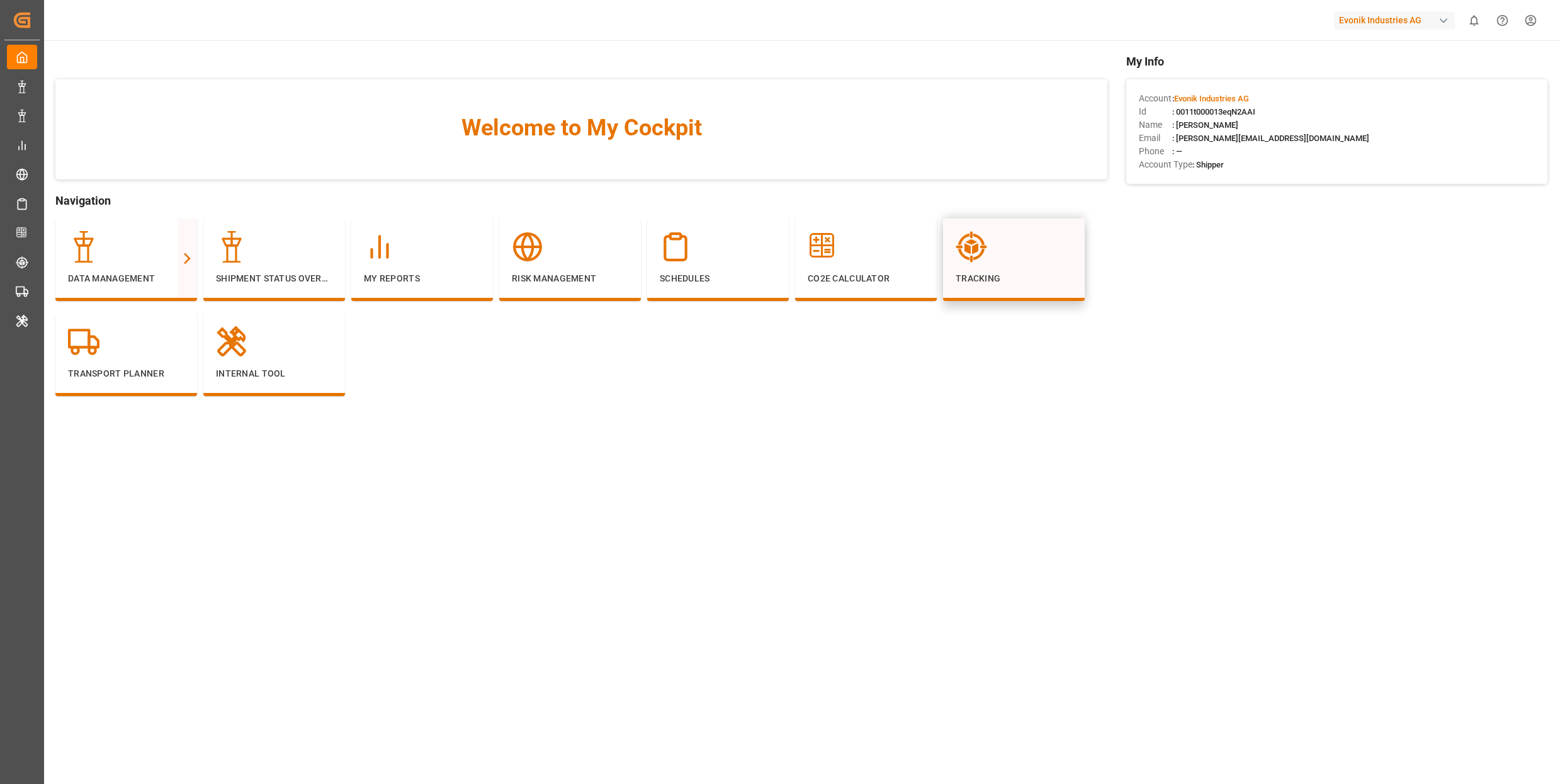
click at [1008, 264] on div "Tracking" at bounding box center [1014, 259] width 117 height 54
click at [979, 262] on div "Tracking" at bounding box center [1014, 259] width 117 height 54
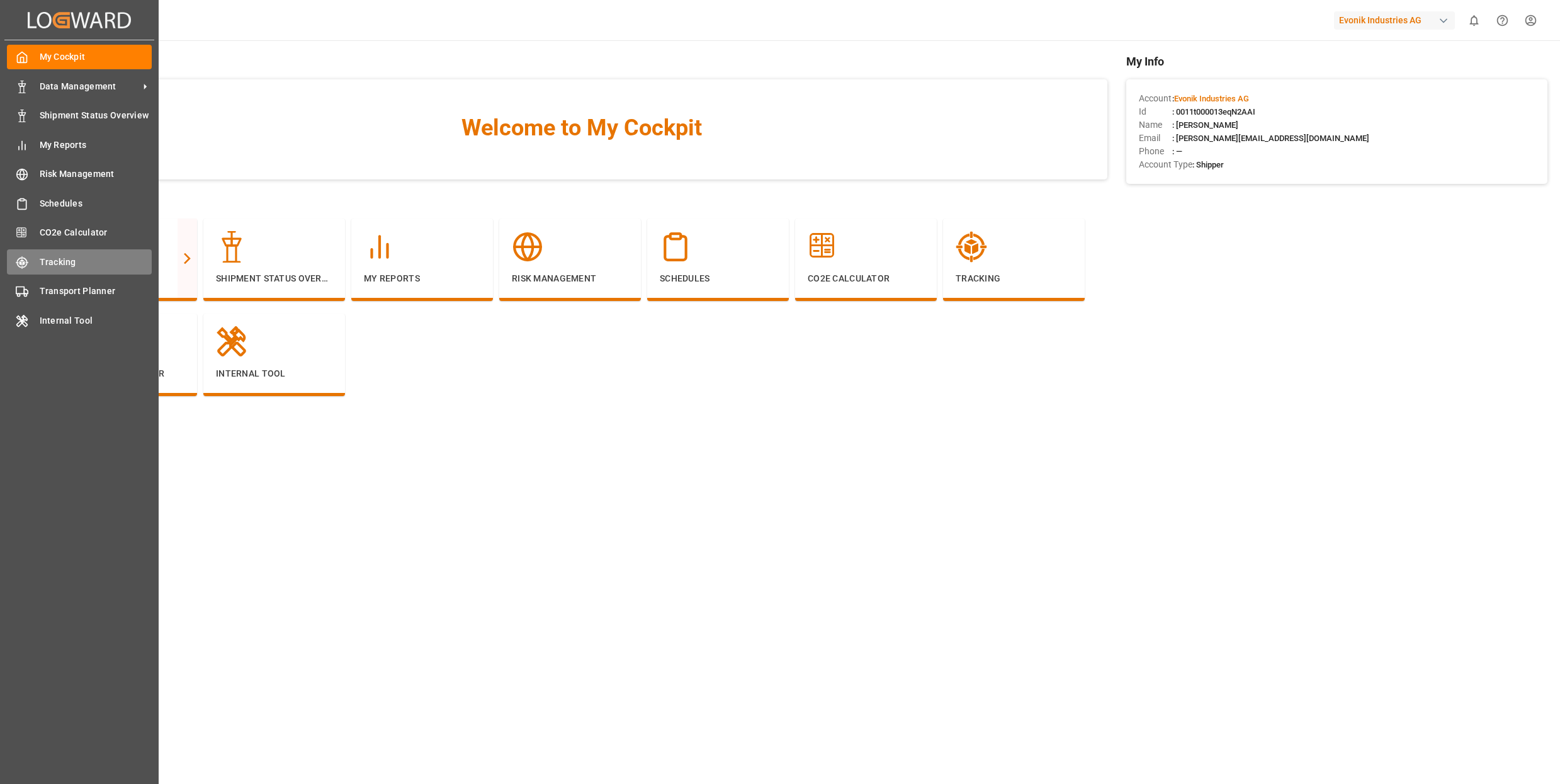
click at [69, 259] on span "Tracking" at bounding box center [96, 262] width 113 height 13
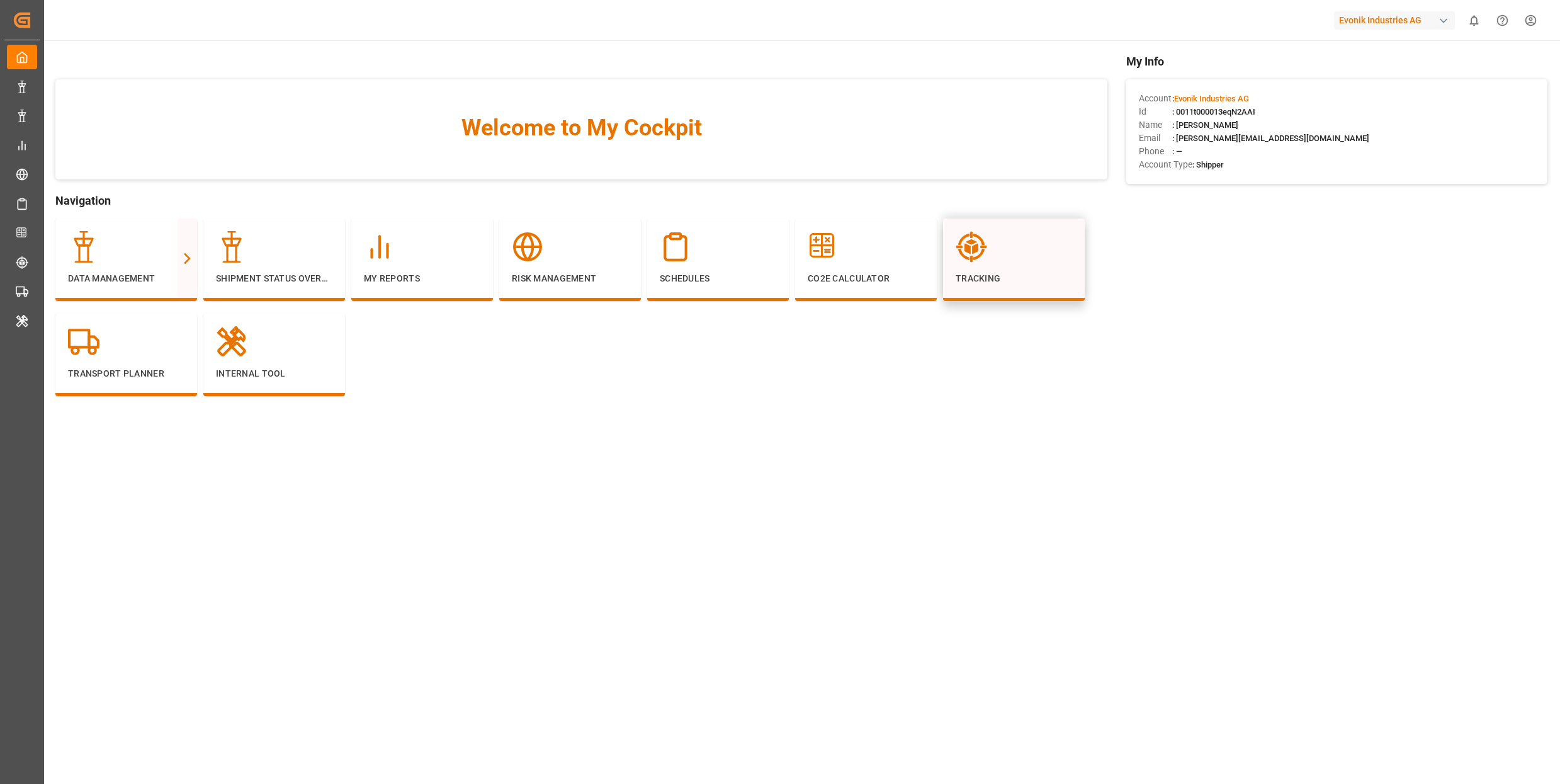
click at [970, 251] on icon at bounding box center [968, 249] width 6 height 10
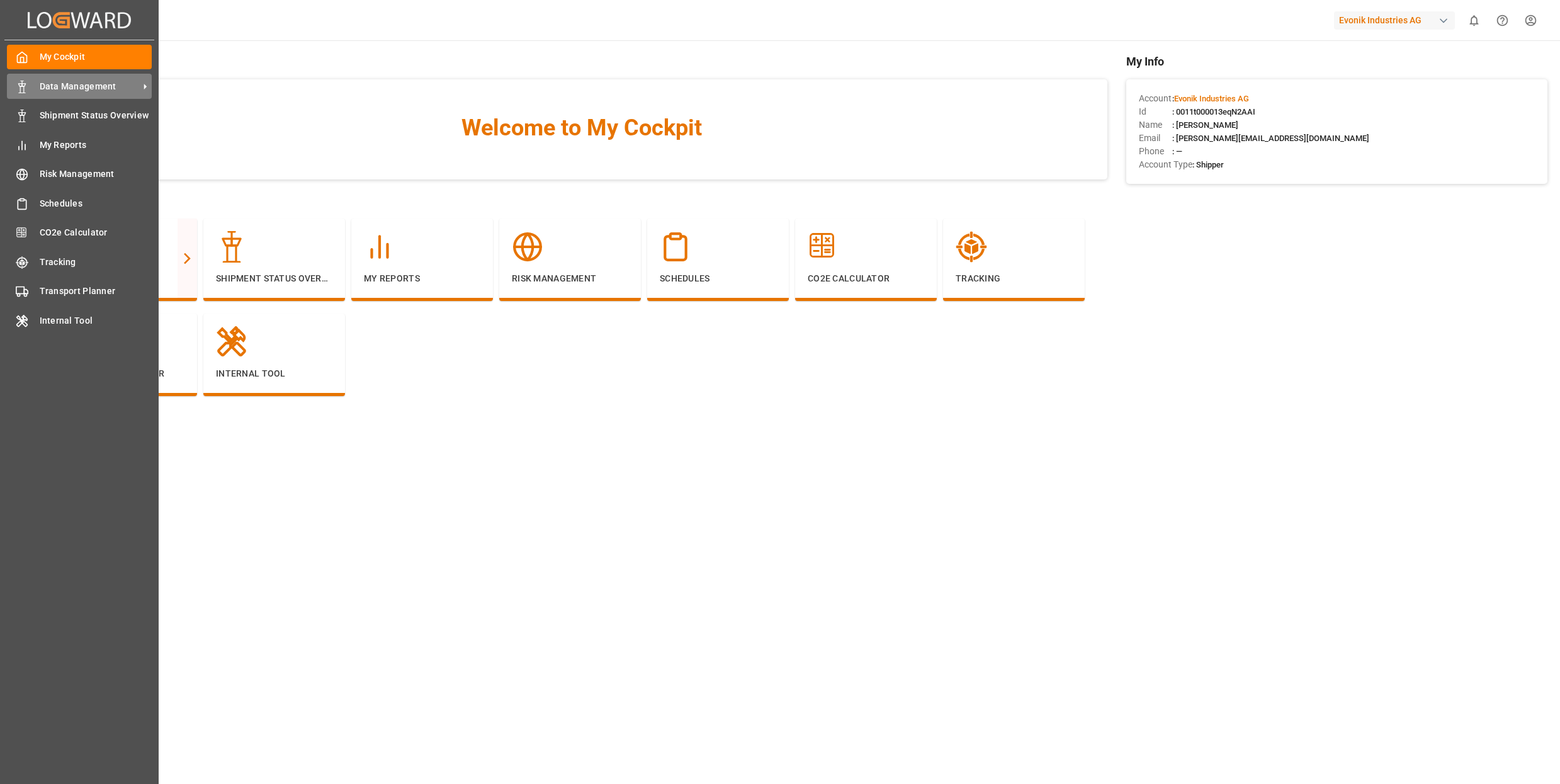
click at [16, 88] on icon at bounding box center [21, 86] width 12 height 12
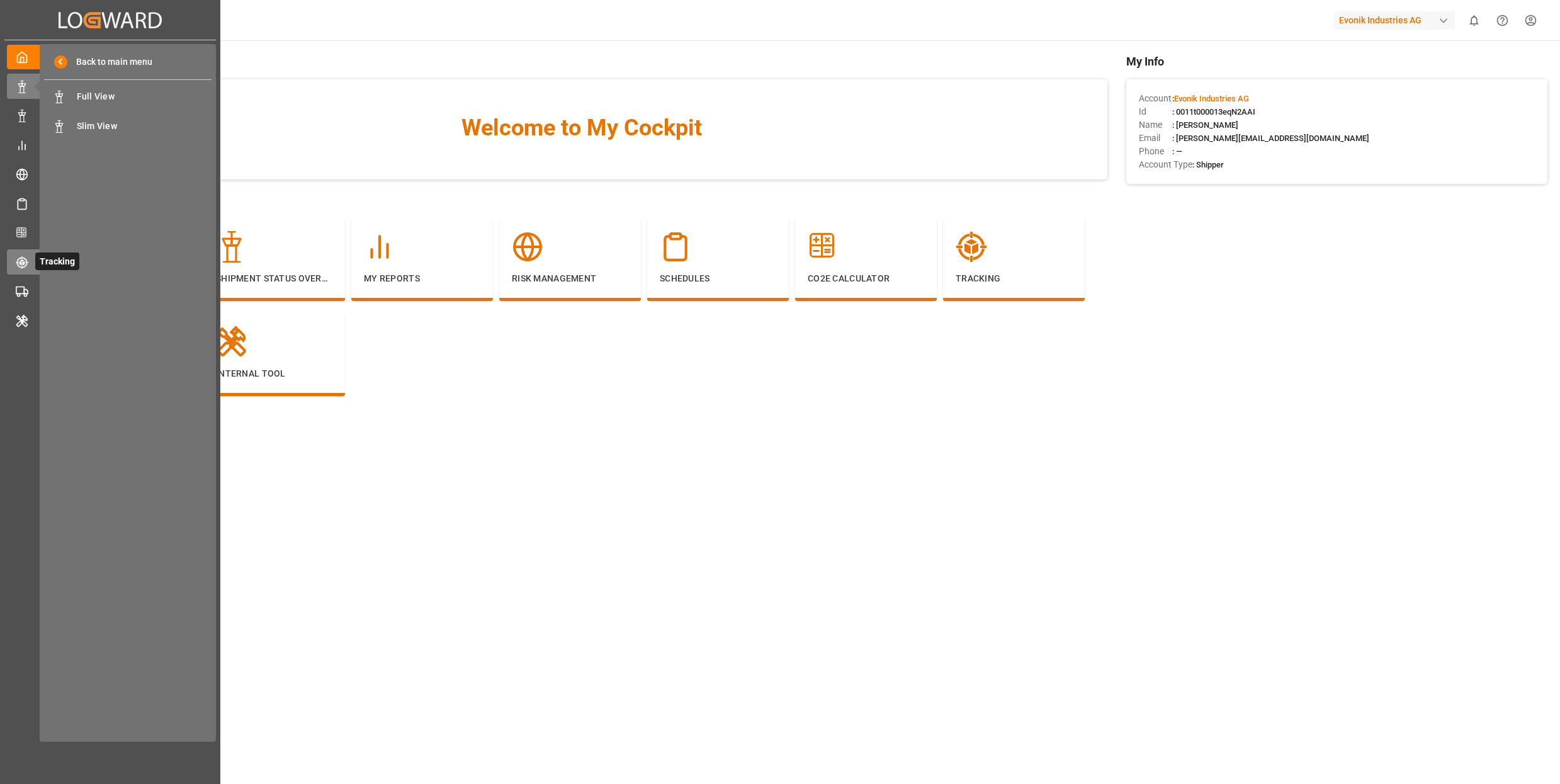
click at [22, 265] on icon at bounding box center [21, 262] width 12 height 12
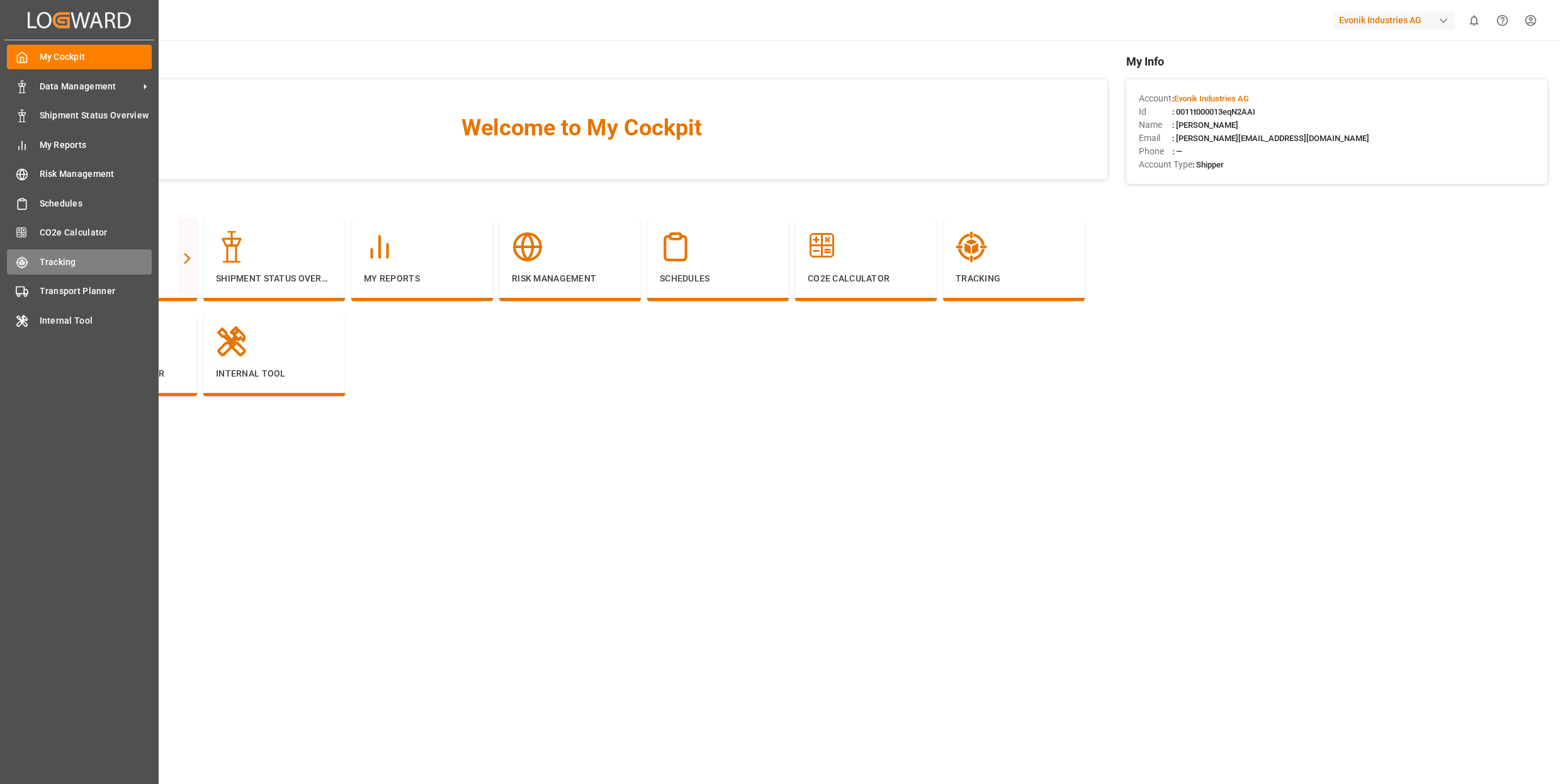
click at [58, 260] on span "Tracking" at bounding box center [96, 262] width 113 height 13
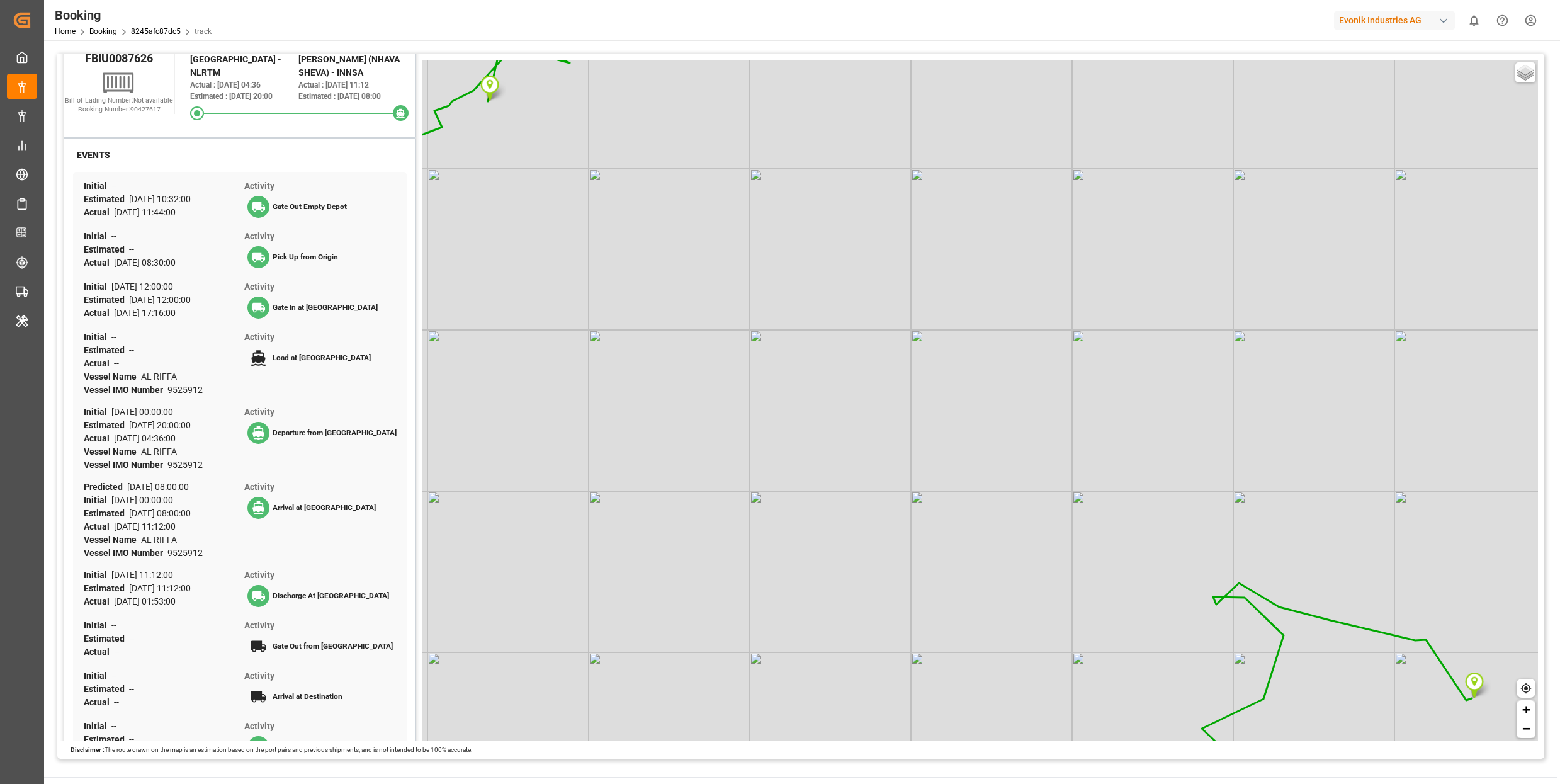
scroll to position [171, 0]
